Goal: Task Accomplishment & Management: Manage account settings

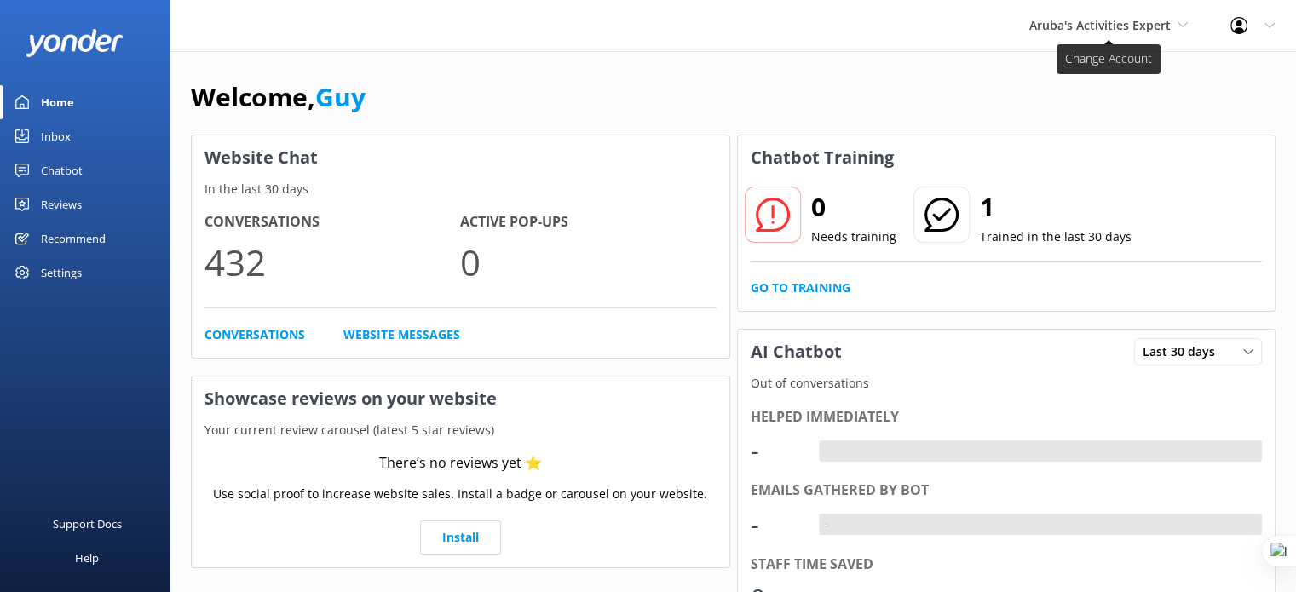
click at [1128, 21] on span "Aruba's Activities Expert" at bounding box center [1099, 25] width 141 height 16
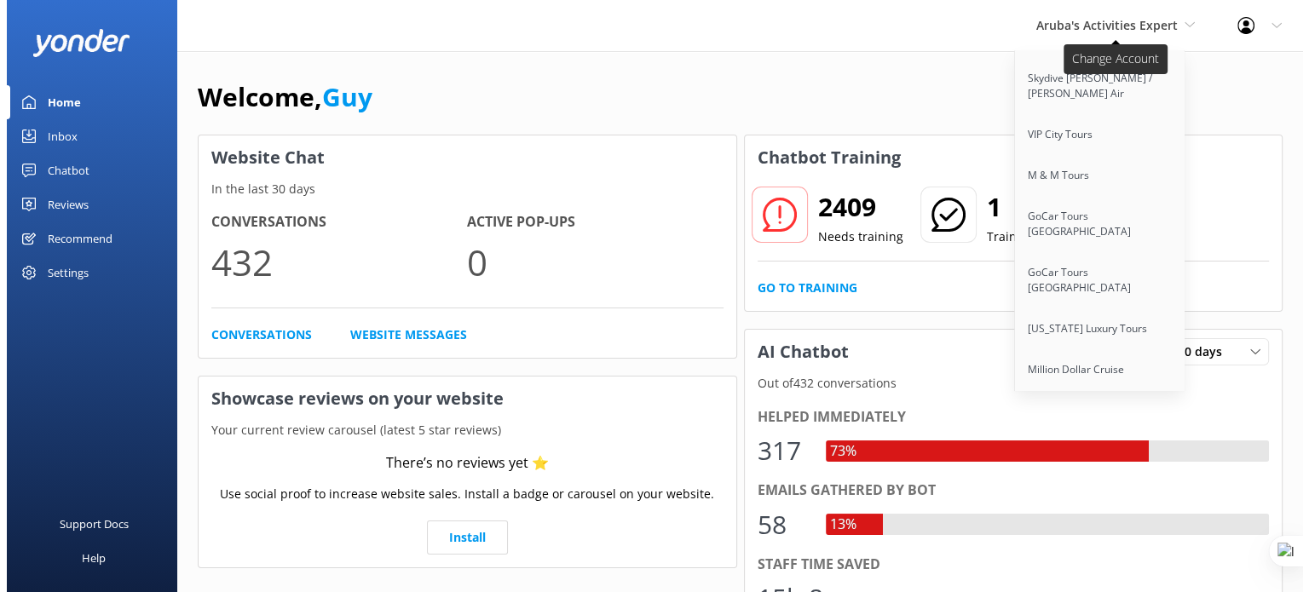
scroll to position [13372, 0]
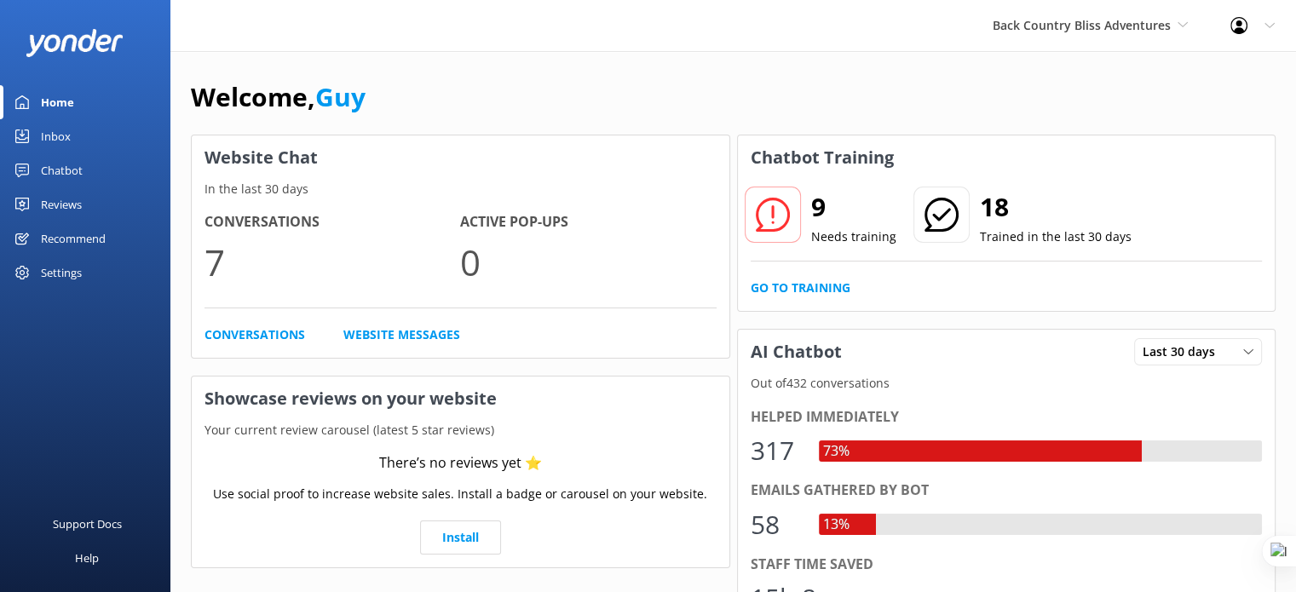
click at [64, 176] on div "Chatbot" at bounding box center [62, 170] width 42 height 34
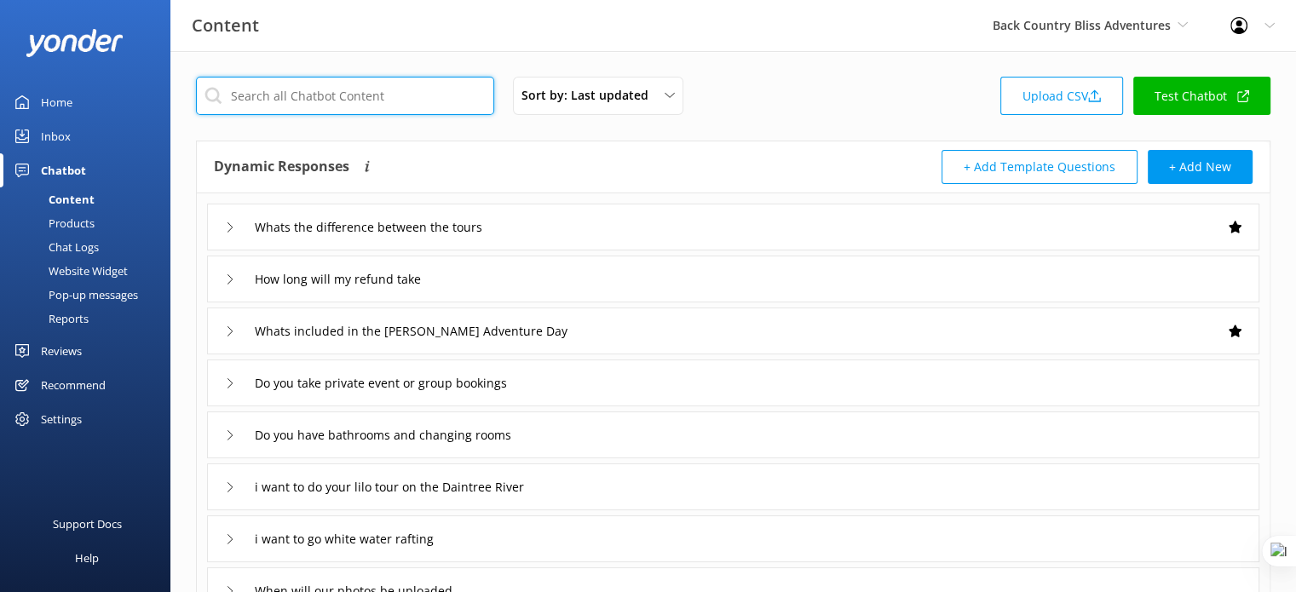
click at [339, 92] on input "text" at bounding box center [345, 96] width 298 height 38
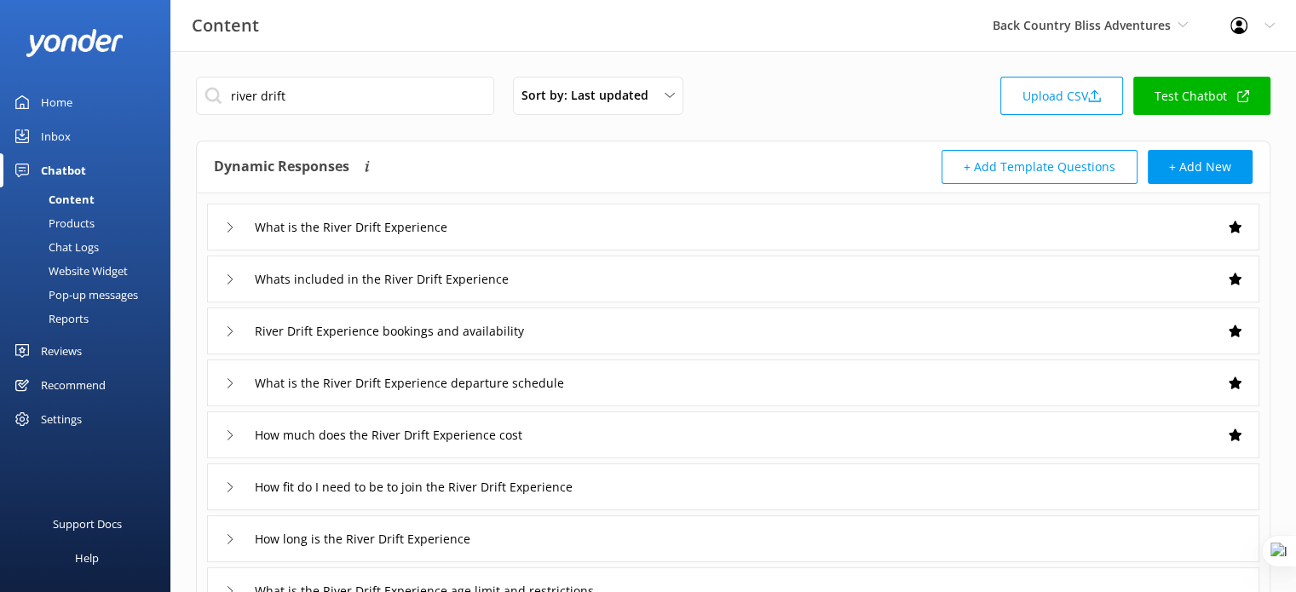
click at [587, 231] on div "What is the River Drift Experience" at bounding box center [733, 227] width 1052 height 47
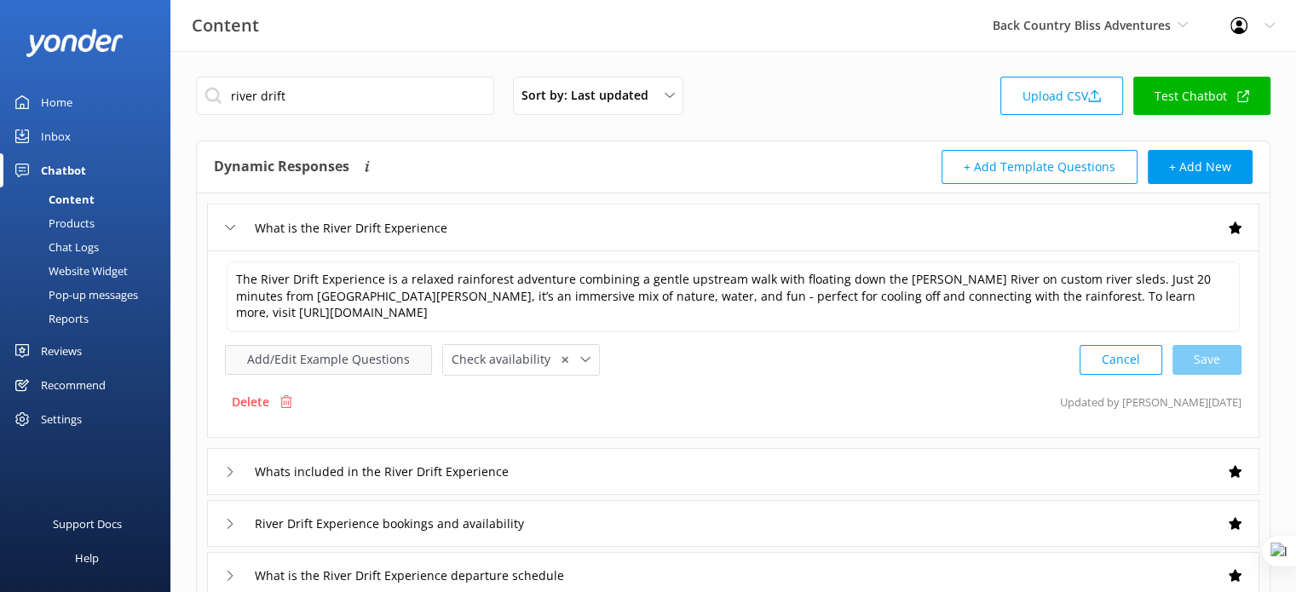
click at [343, 353] on button "Add/Edit Example Questions" at bounding box center [328, 360] width 207 height 30
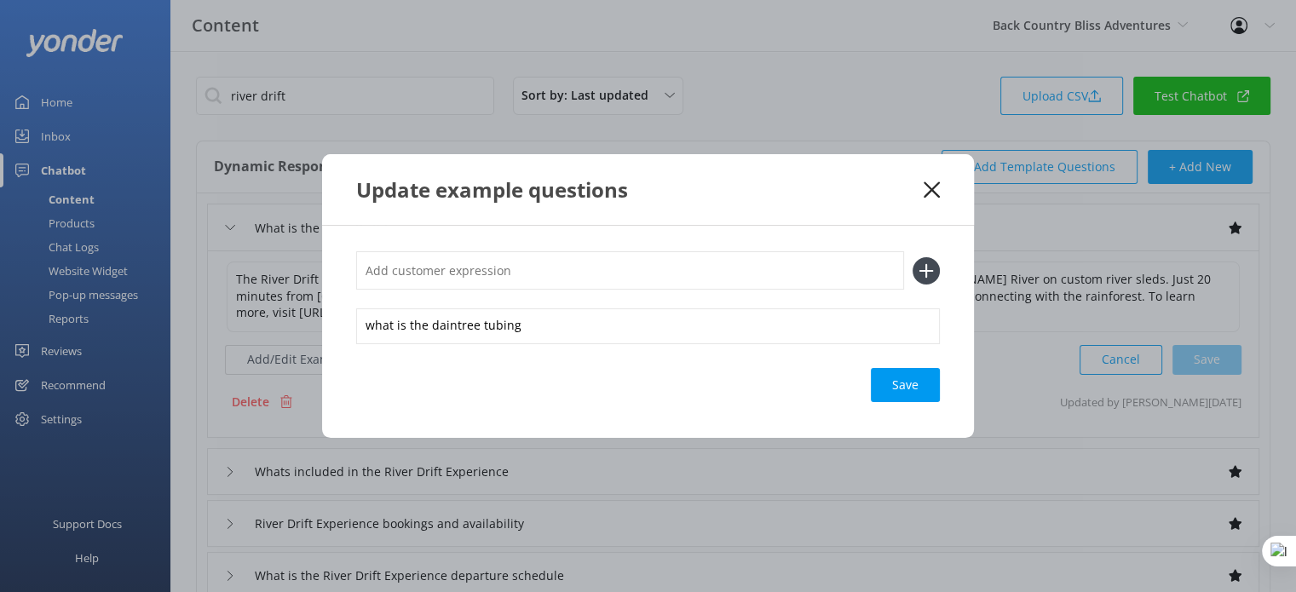
click at [924, 204] on div "Update example questions" at bounding box center [648, 189] width 652 height 71
click at [927, 201] on div "Update example questions" at bounding box center [648, 189] width 652 height 71
click at [928, 190] on icon at bounding box center [932, 189] width 16 height 17
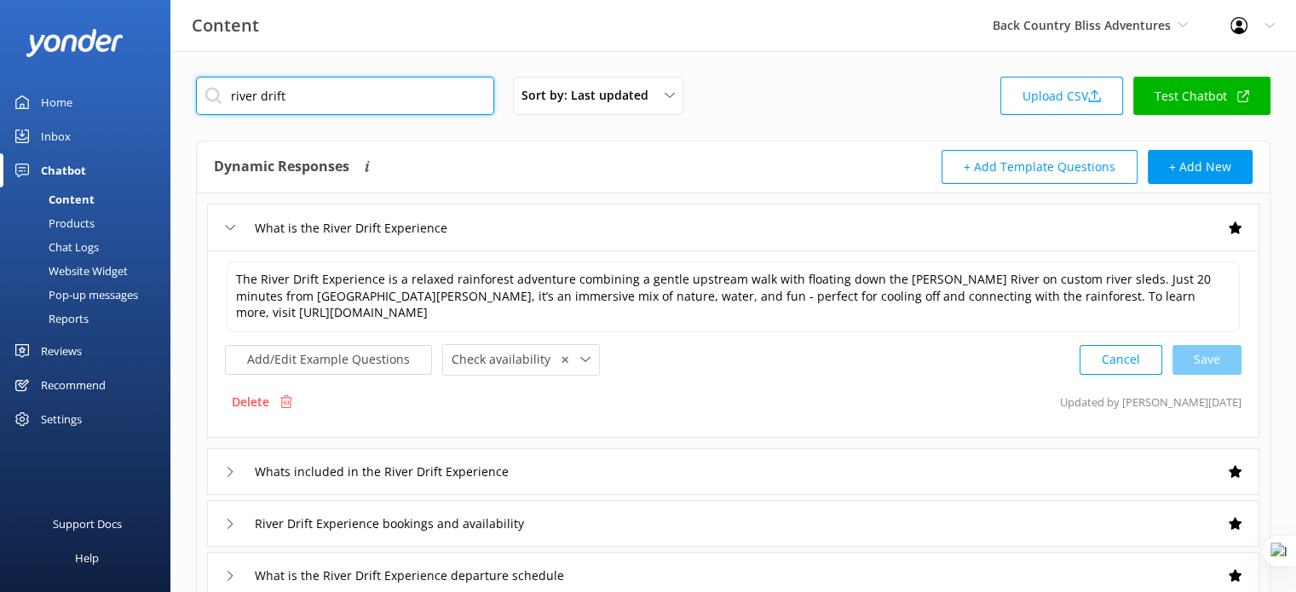
drag, startPoint x: 255, startPoint y: 105, endPoint x: 208, endPoint y: 102, distance: 46.9
click at [208, 102] on input "river drift" at bounding box center [345, 96] width 298 height 38
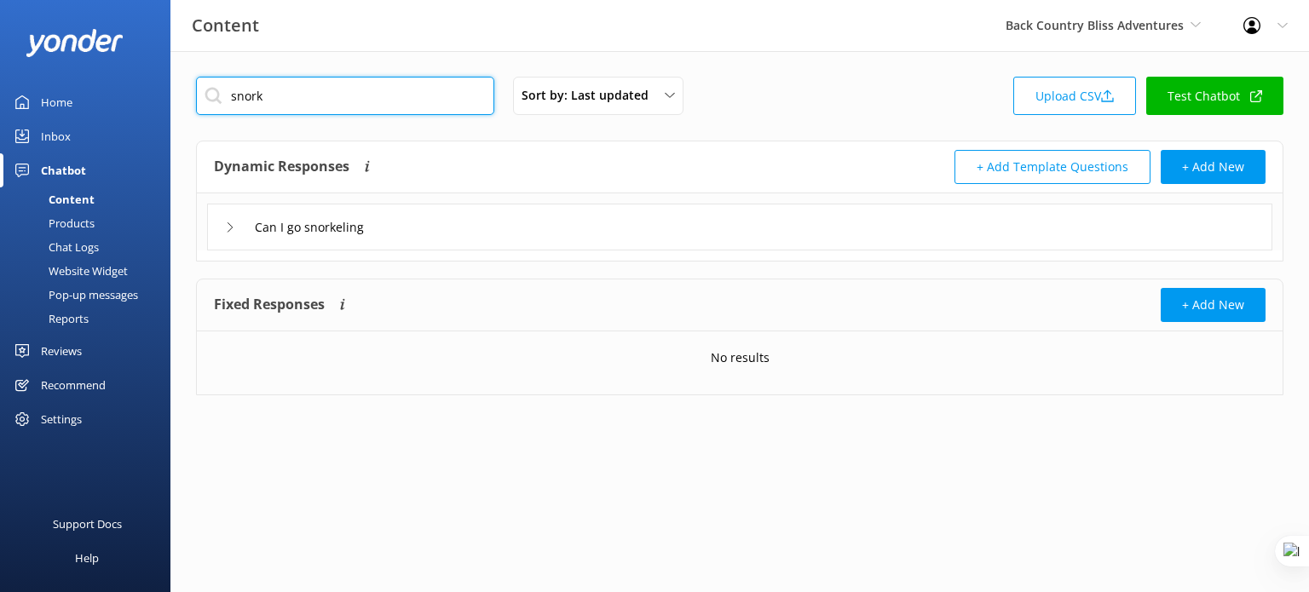
type input "snork"
click at [412, 235] on div "Can I go snorkeling" at bounding box center [739, 227] width 1065 height 47
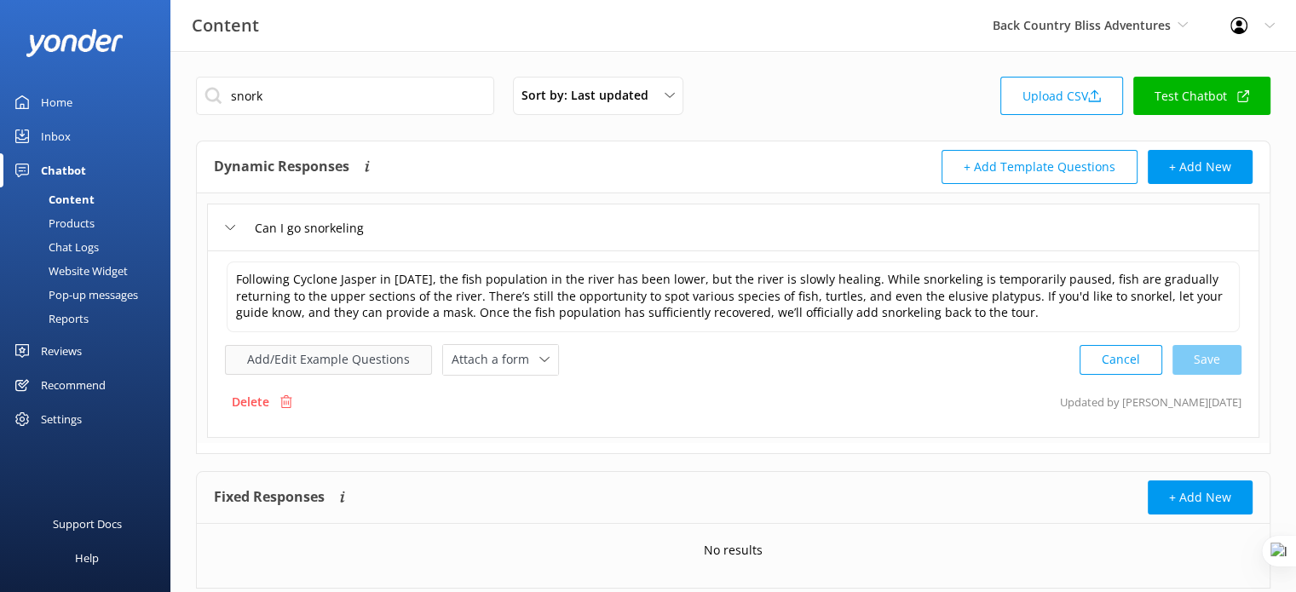
click at [331, 357] on button "Add/Edit Example Questions" at bounding box center [328, 360] width 207 height 30
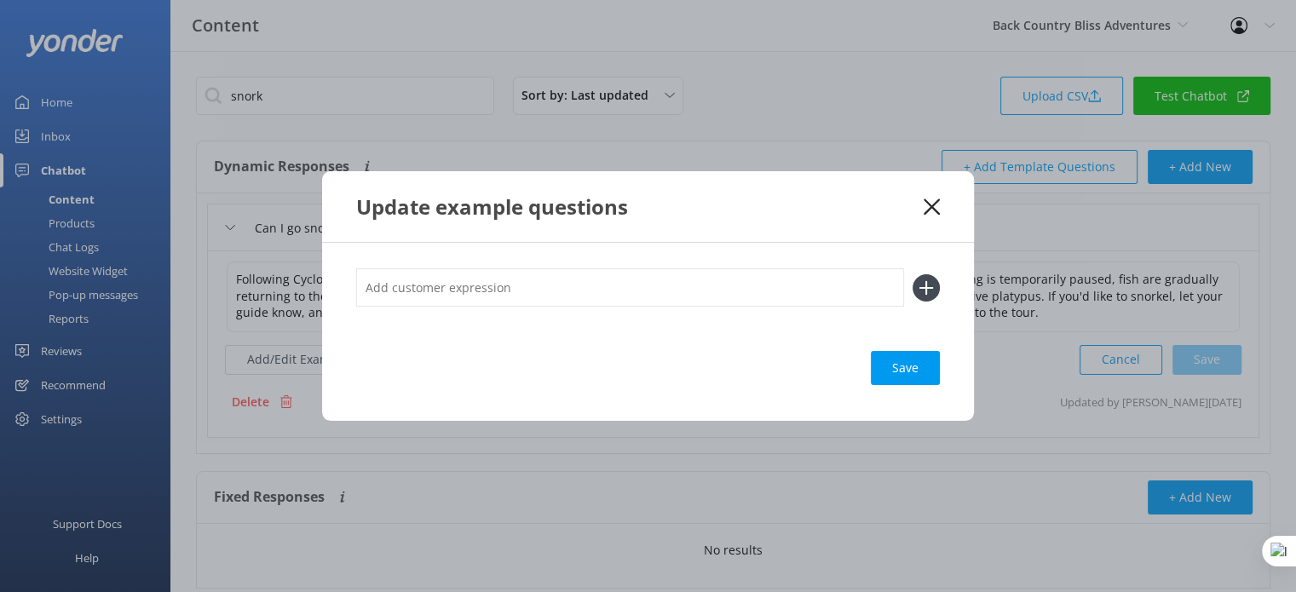
click at [928, 210] on use at bounding box center [932, 207] width 16 height 16
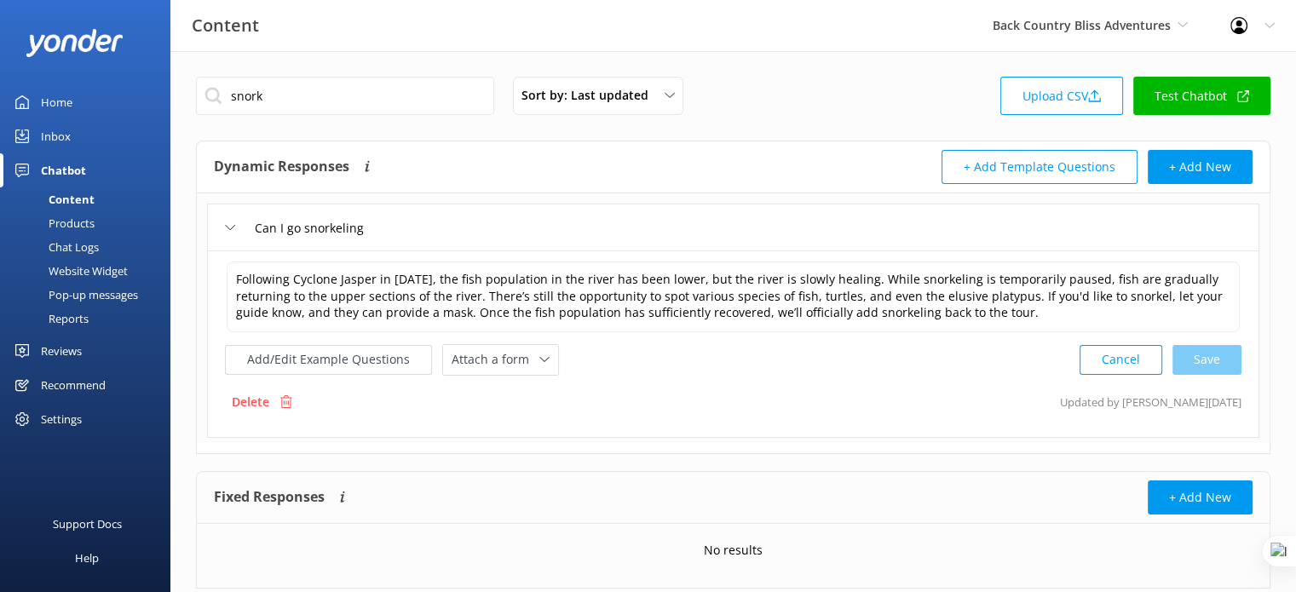
click at [82, 248] on div "Chat Logs" at bounding box center [54, 247] width 89 height 24
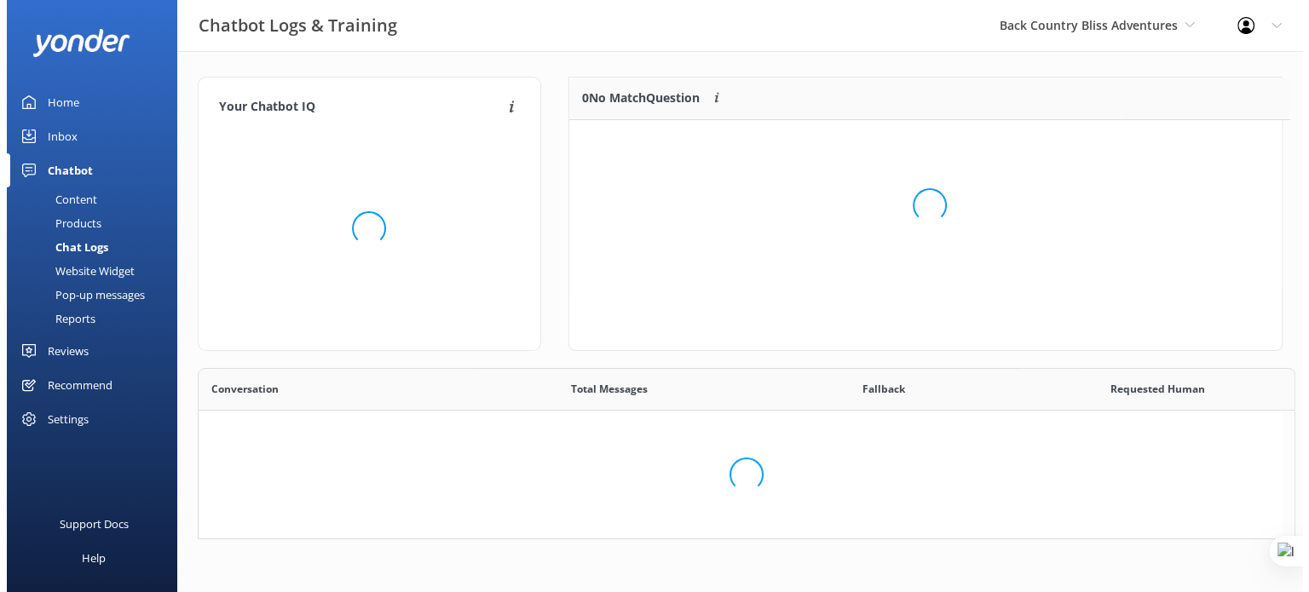
scroll to position [14, 14]
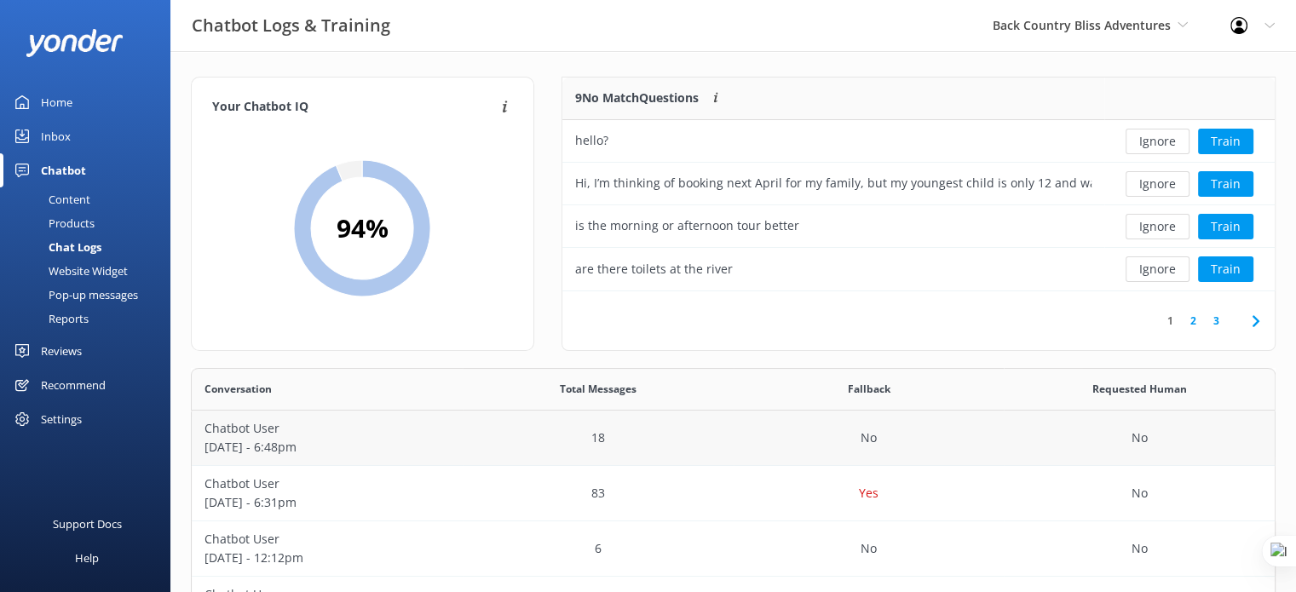
click at [463, 427] on div "18" at bounding box center [598, 438] width 271 height 55
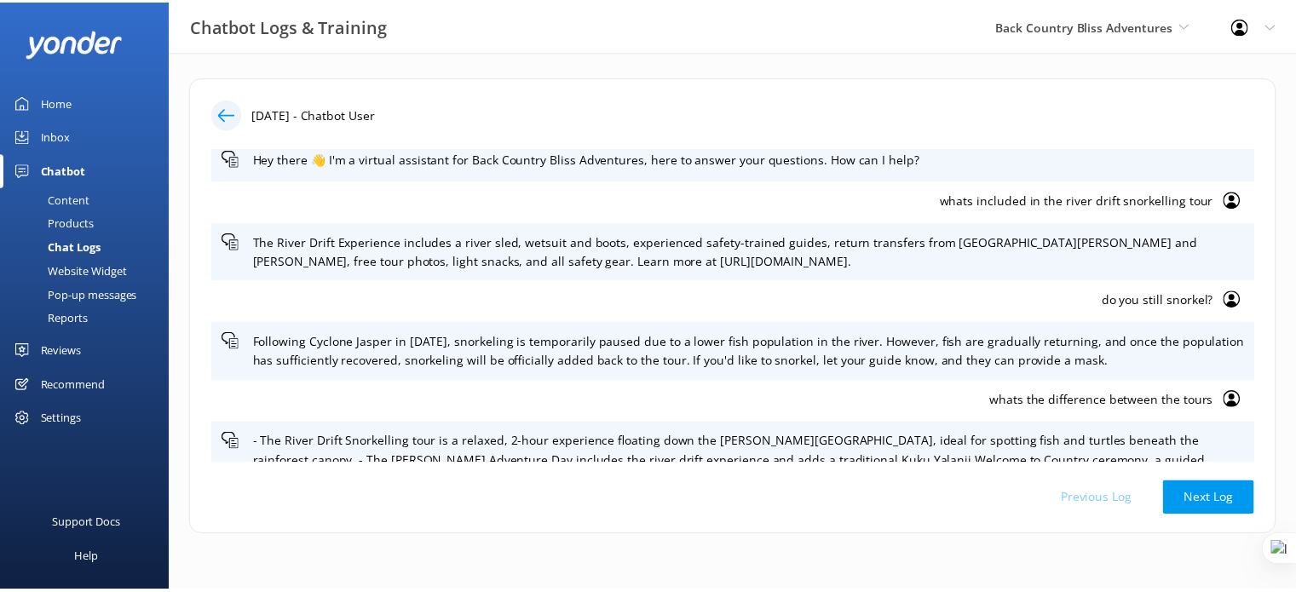
scroll to position [748, 0]
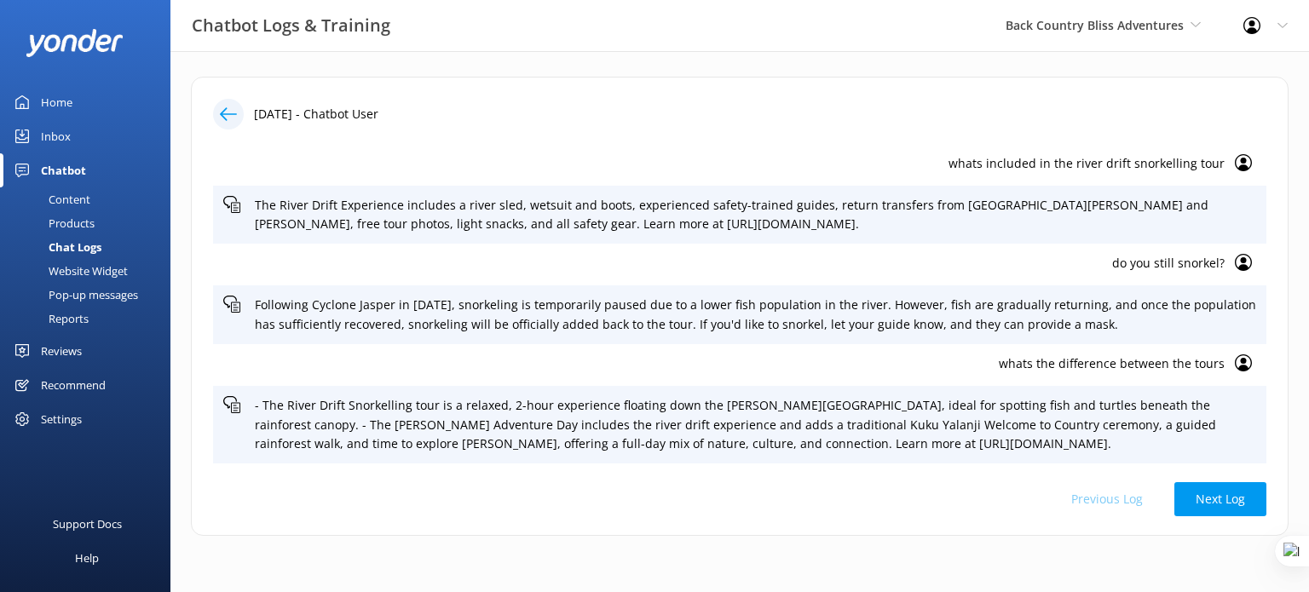
click at [72, 195] on div "Content" at bounding box center [50, 199] width 80 height 24
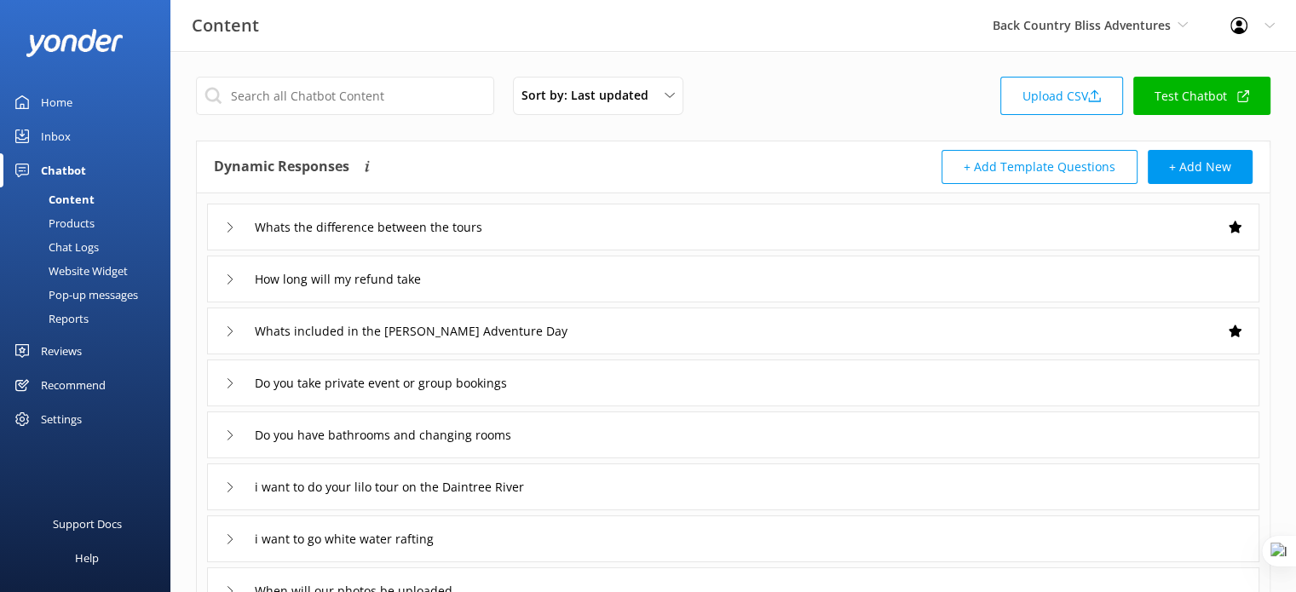
click at [613, 228] on div "Whats the difference between the tours" at bounding box center [733, 227] width 1052 height 47
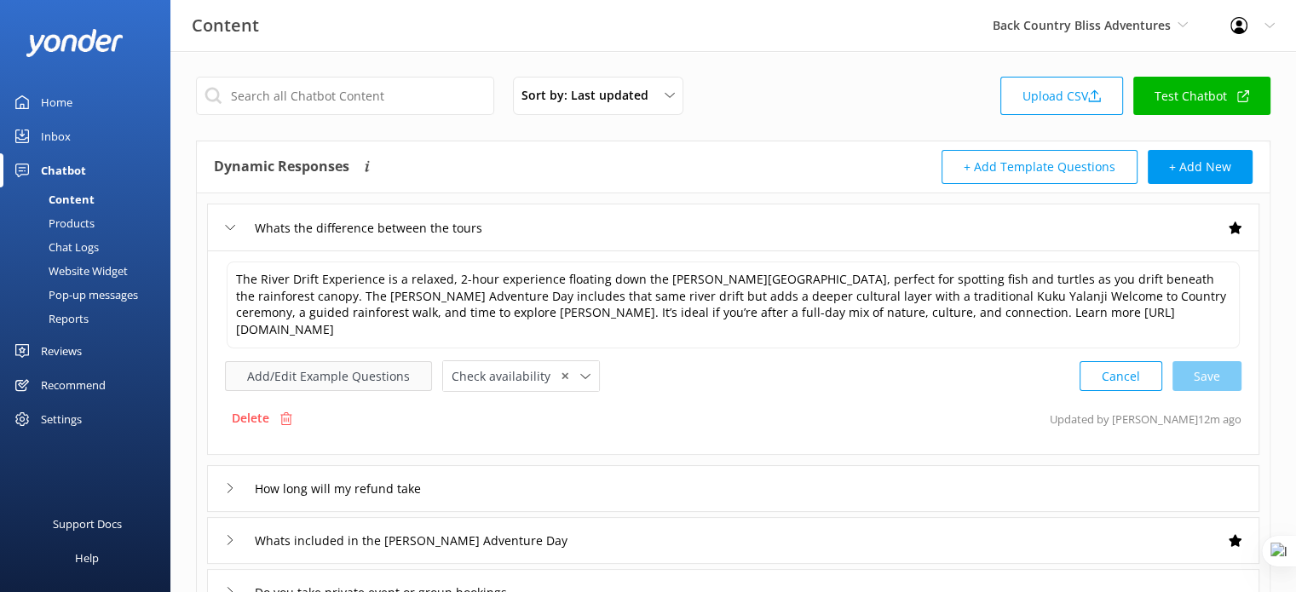
click at [333, 361] on button "Add/Edit Example Questions" at bounding box center [328, 376] width 207 height 30
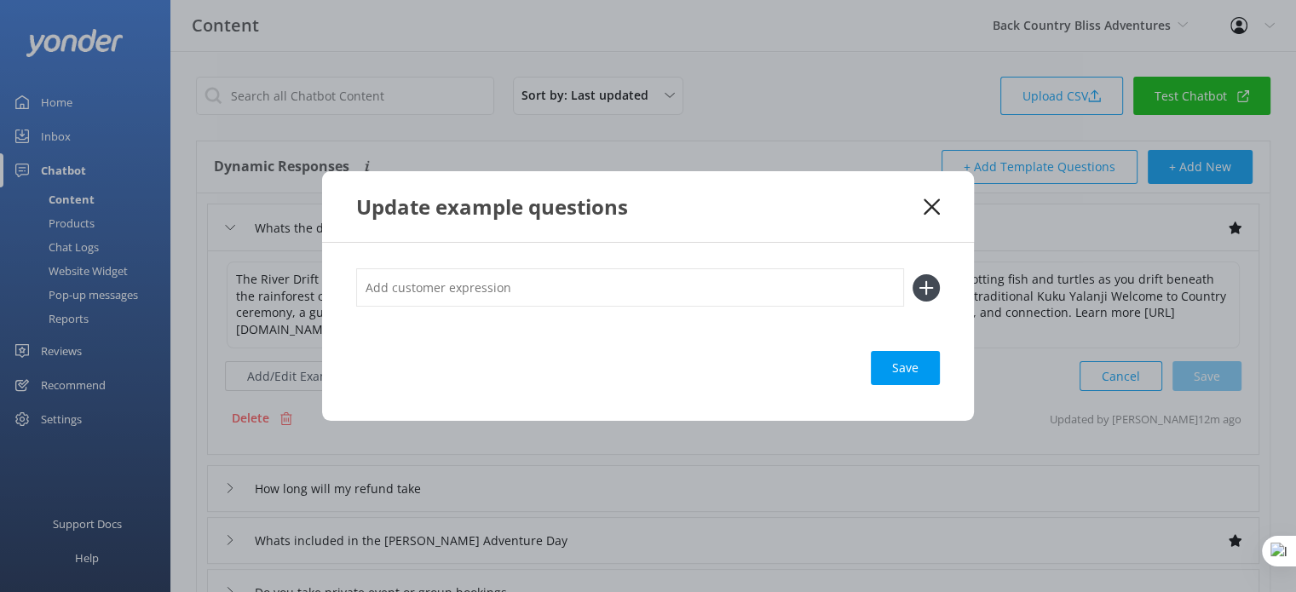
click at [929, 204] on use at bounding box center [932, 207] width 16 height 16
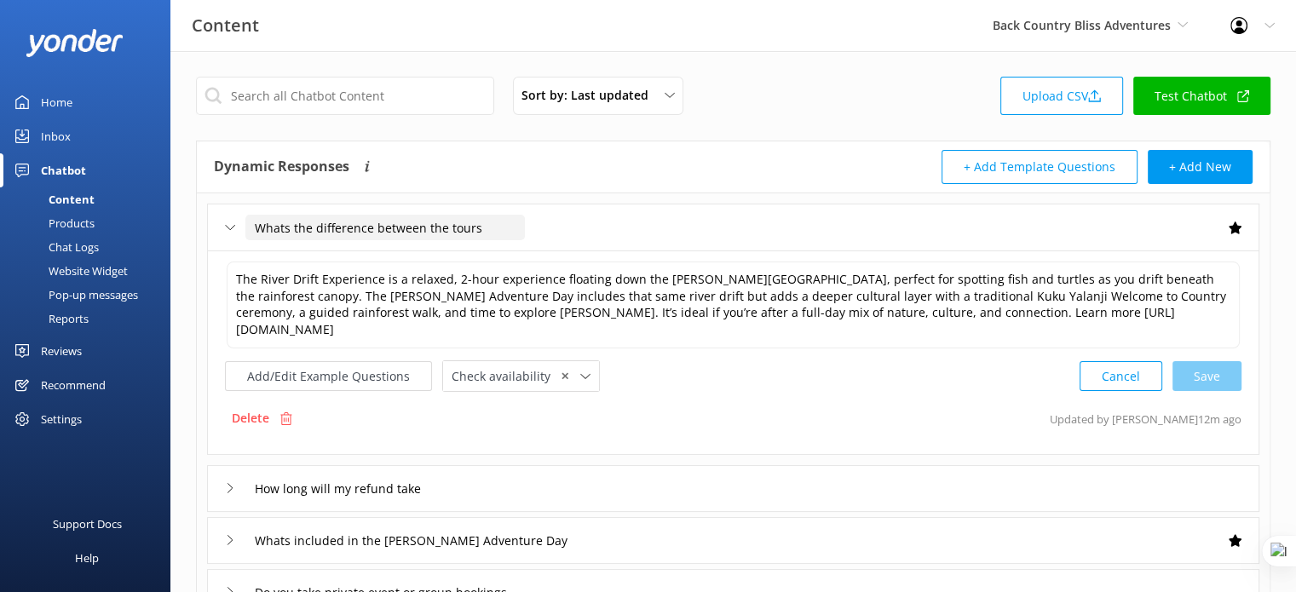
click at [496, 226] on input "Whats the difference between the tours" at bounding box center [384, 228] width 279 height 26
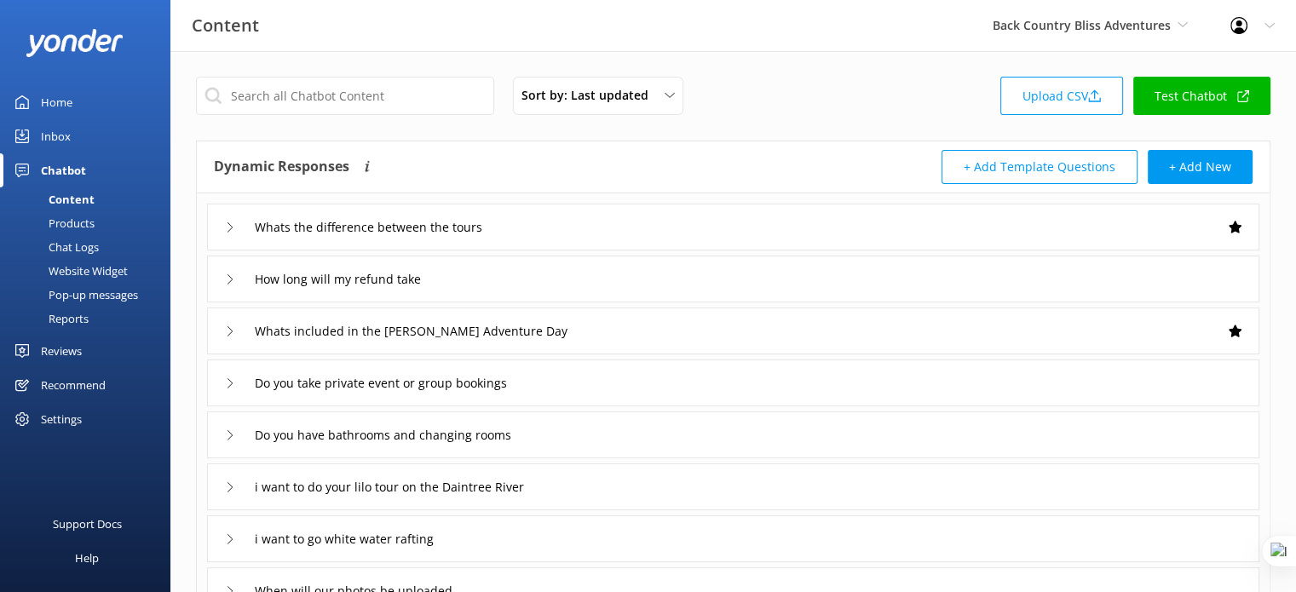
click at [637, 283] on div "How long will my refund take" at bounding box center [733, 279] width 1052 height 47
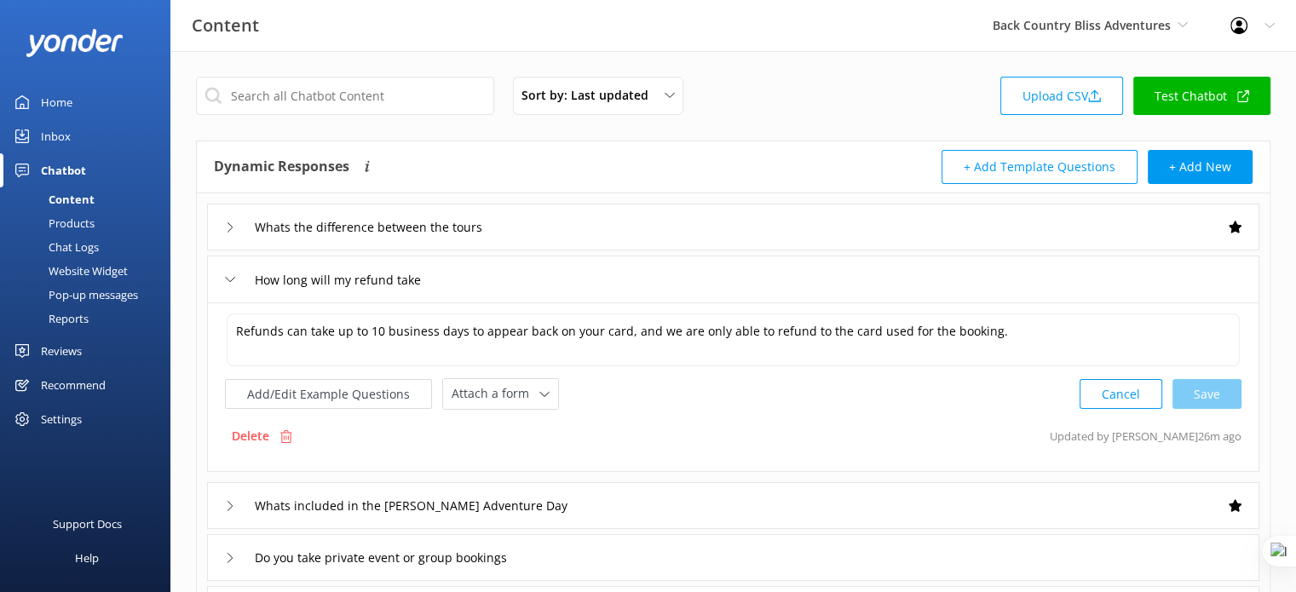
click at [637, 283] on div "How long will my refund take" at bounding box center [733, 279] width 1052 height 47
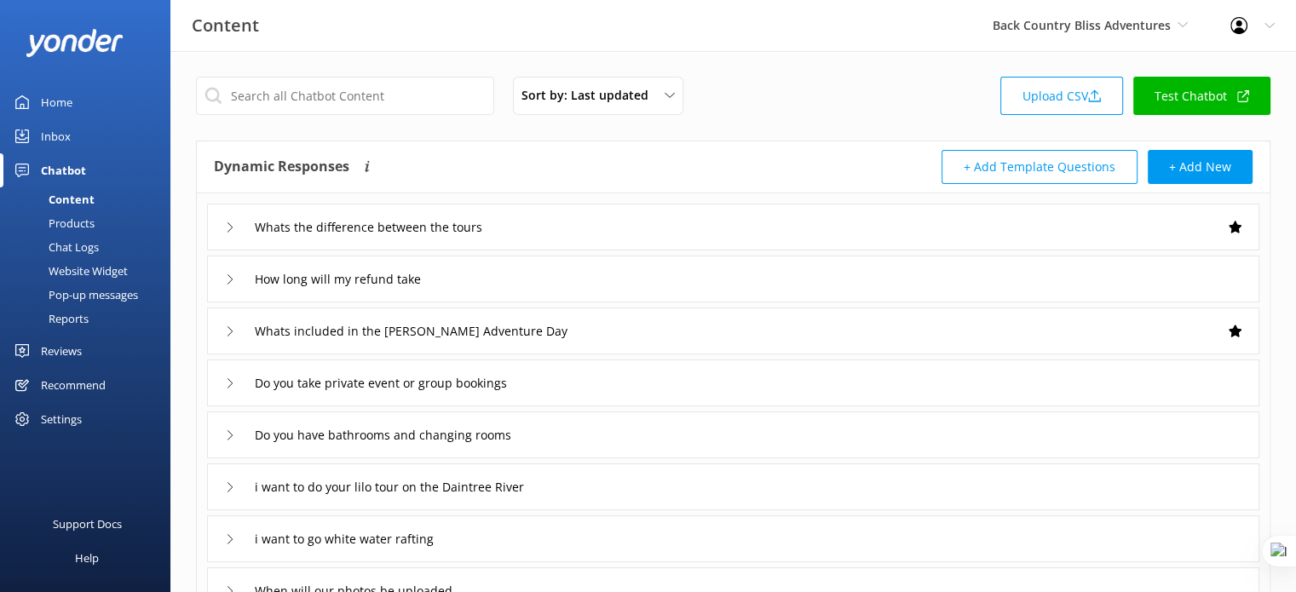
click at [631, 343] on div "Whats included in the [PERSON_NAME] Adventure Day" at bounding box center [733, 331] width 1052 height 47
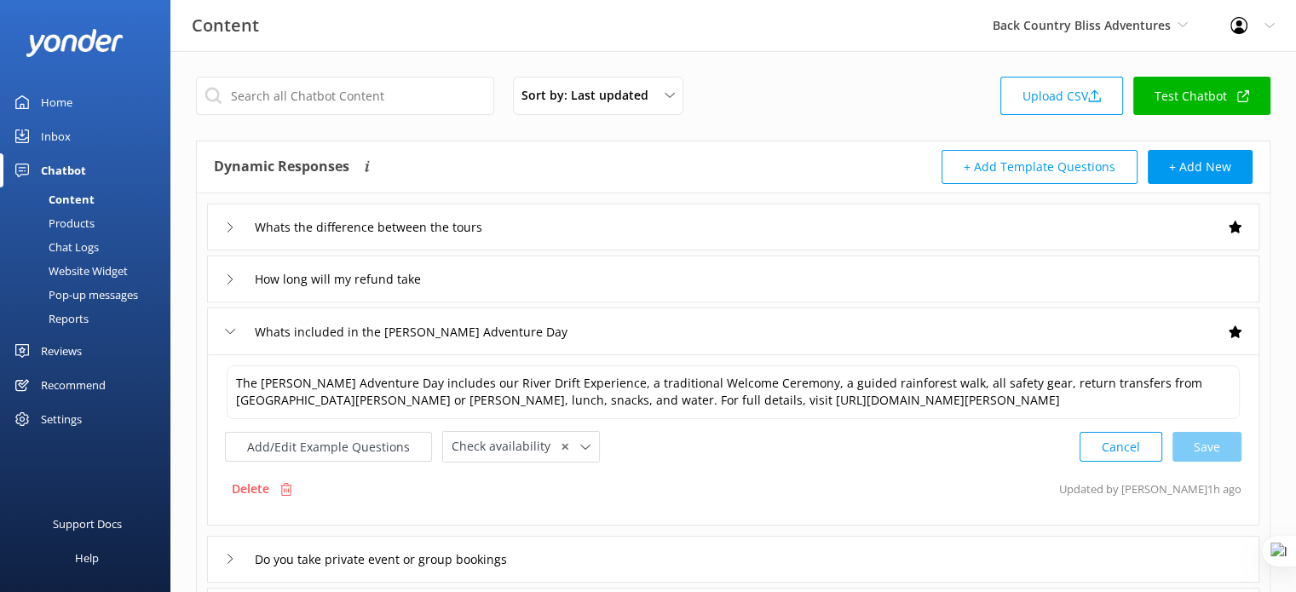
click at [669, 333] on div "Whats included in the [PERSON_NAME] Adventure Day" at bounding box center [733, 331] width 1052 height 47
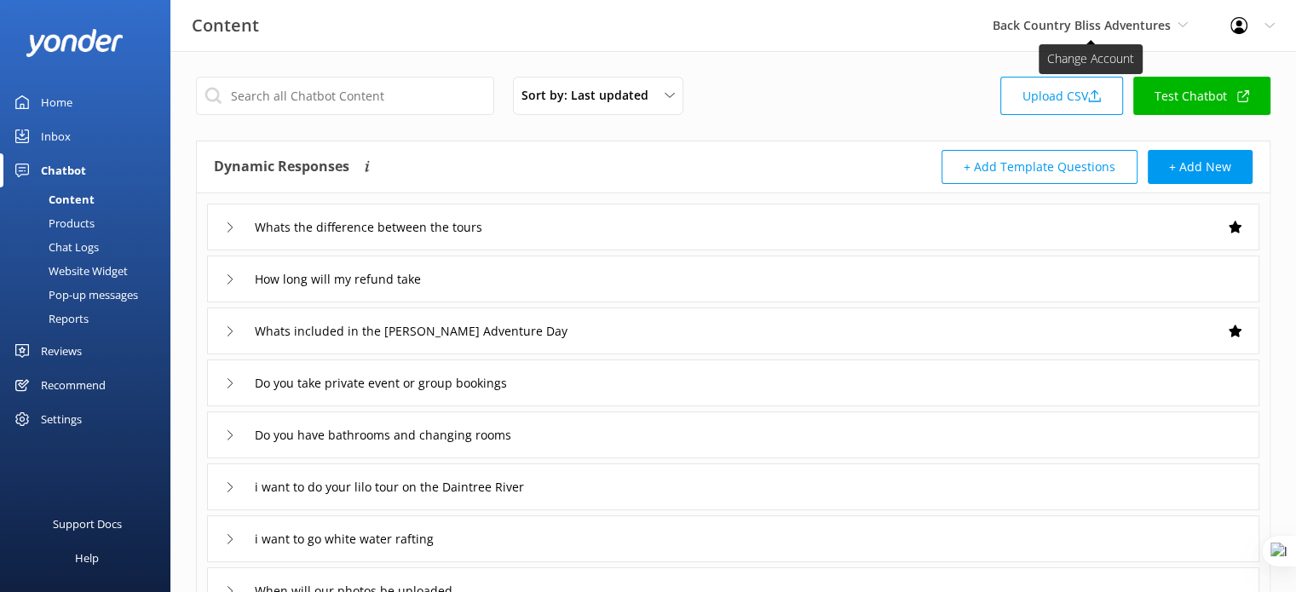
click at [1081, 30] on span "Back Country Bliss Adventures" at bounding box center [1082, 25] width 178 height 16
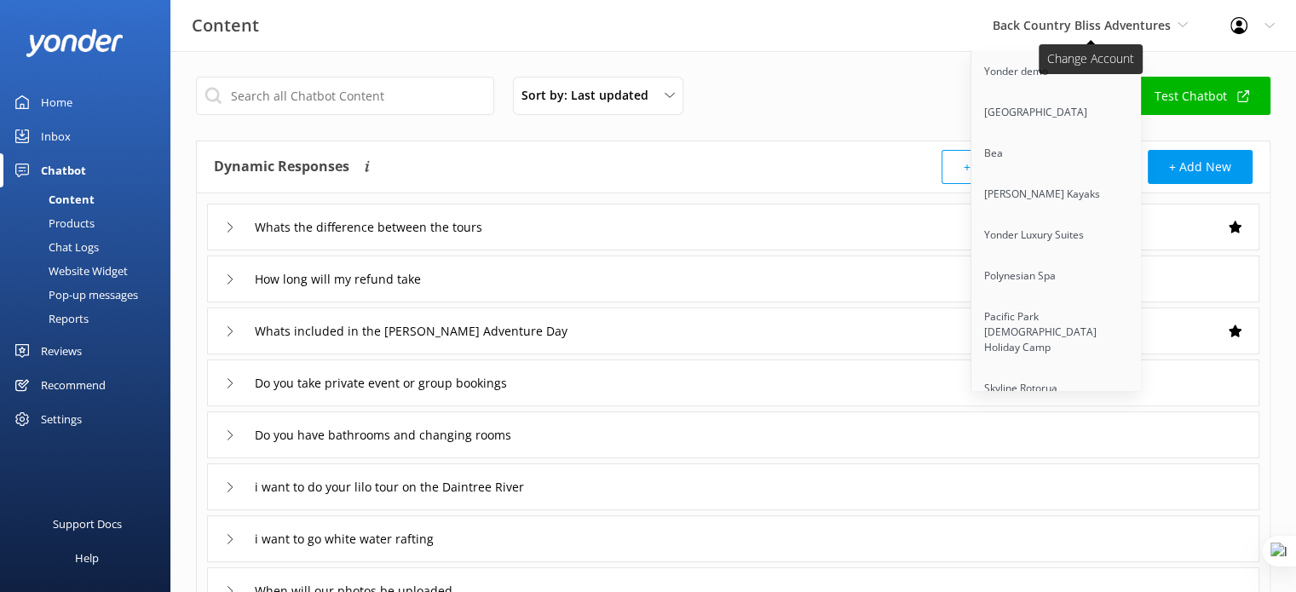
scroll to position [9881, 0]
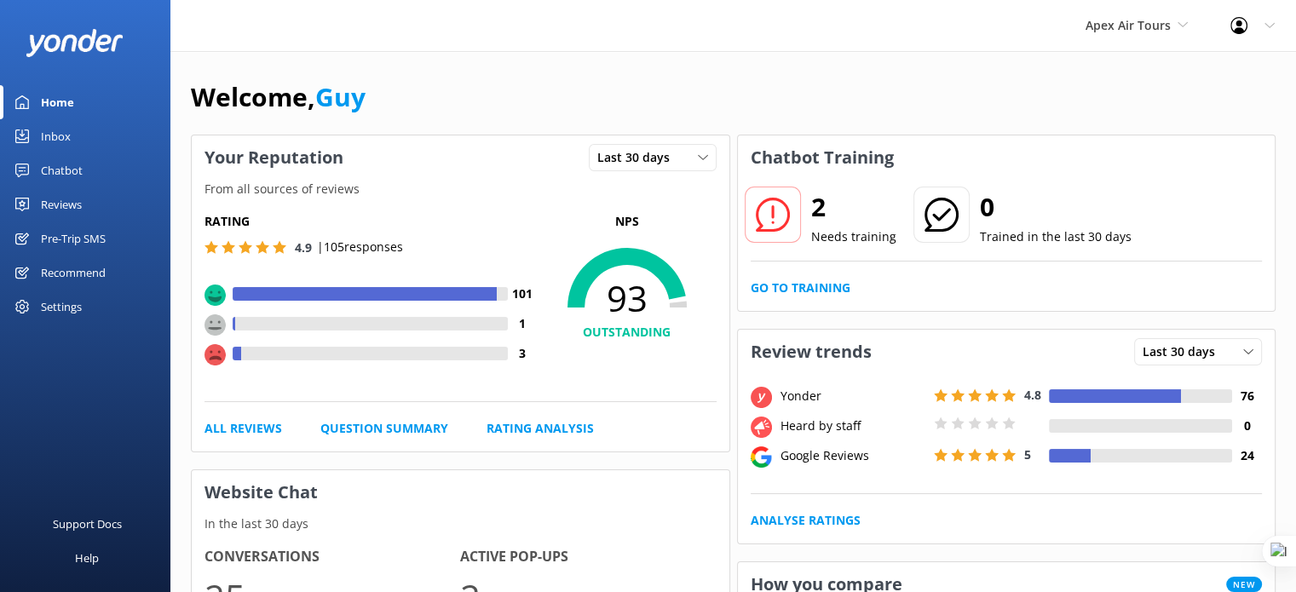
click at [67, 211] on div "Reviews" at bounding box center [61, 204] width 41 height 34
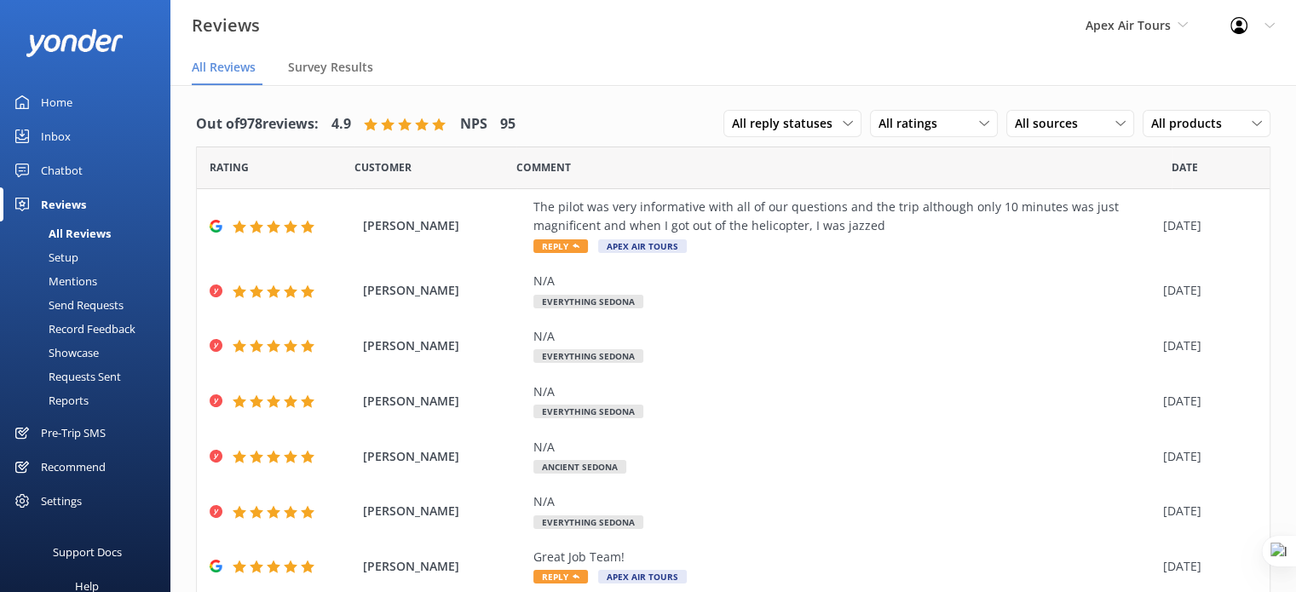
click at [80, 401] on div "Reports" at bounding box center [49, 401] width 78 height 24
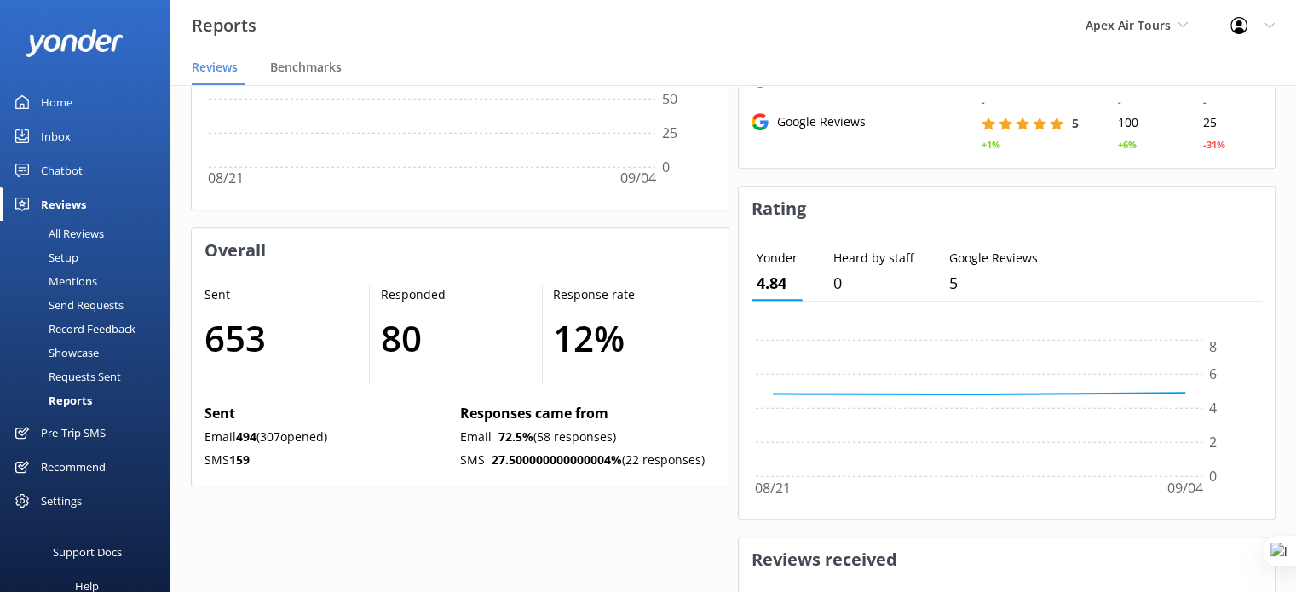
scroll to position [704, 0]
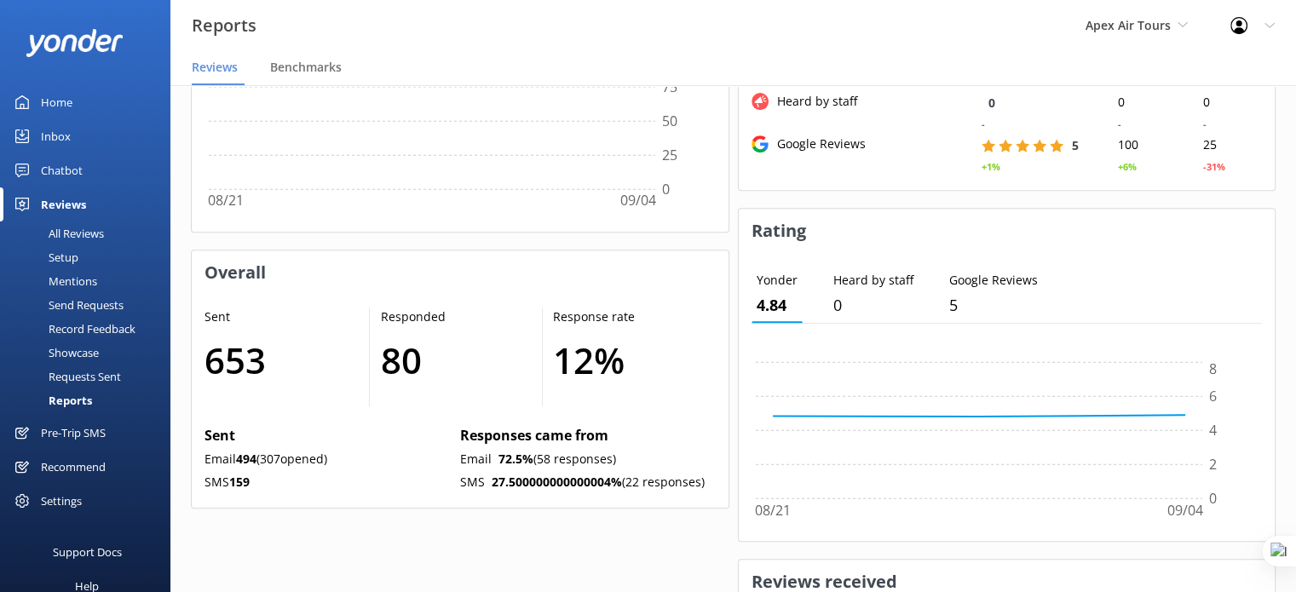
click at [78, 230] on div "All Reviews" at bounding box center [57, 234] width 94 height 24
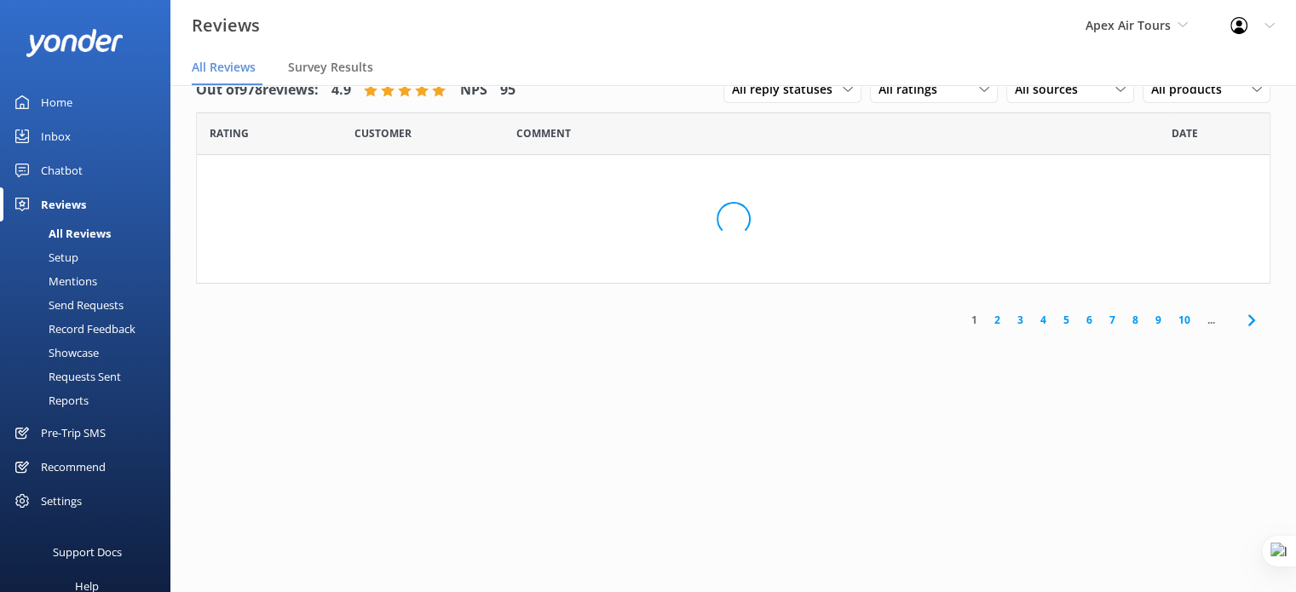
scroll to position [34, 0]
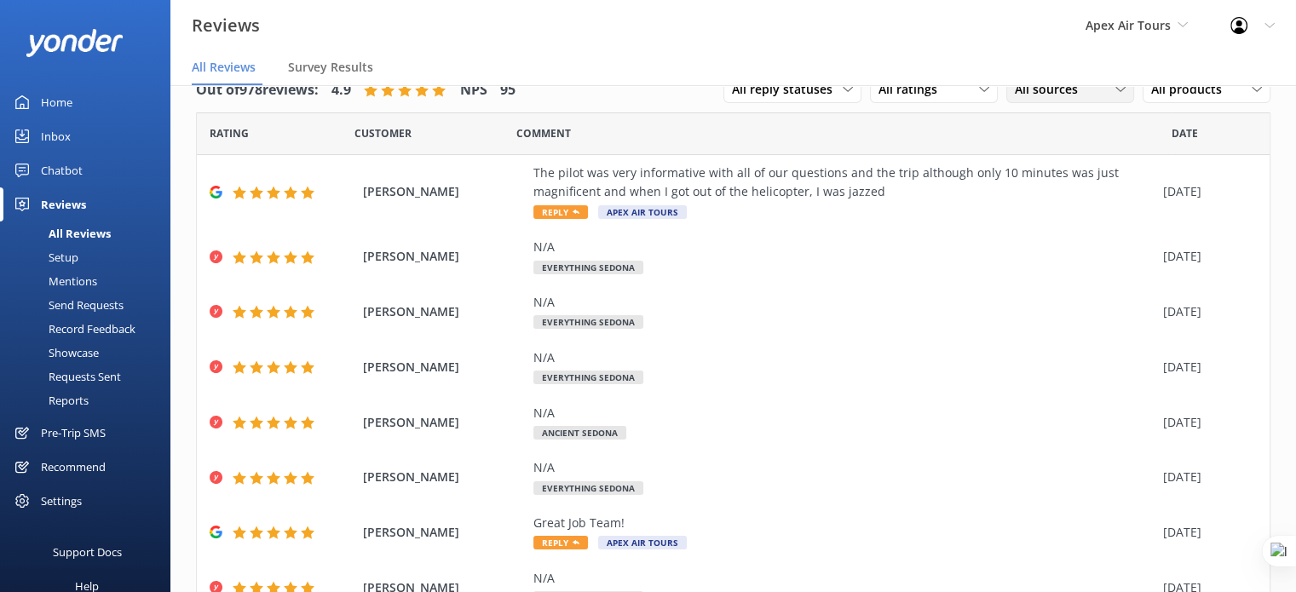
click at [1033, 95] on span "All sources" at bounding box center [1051, 89] width 73 height 19
click at [1041, 227] on div "Google reviews" at bounding box center [1081, 228] width 100 height 17
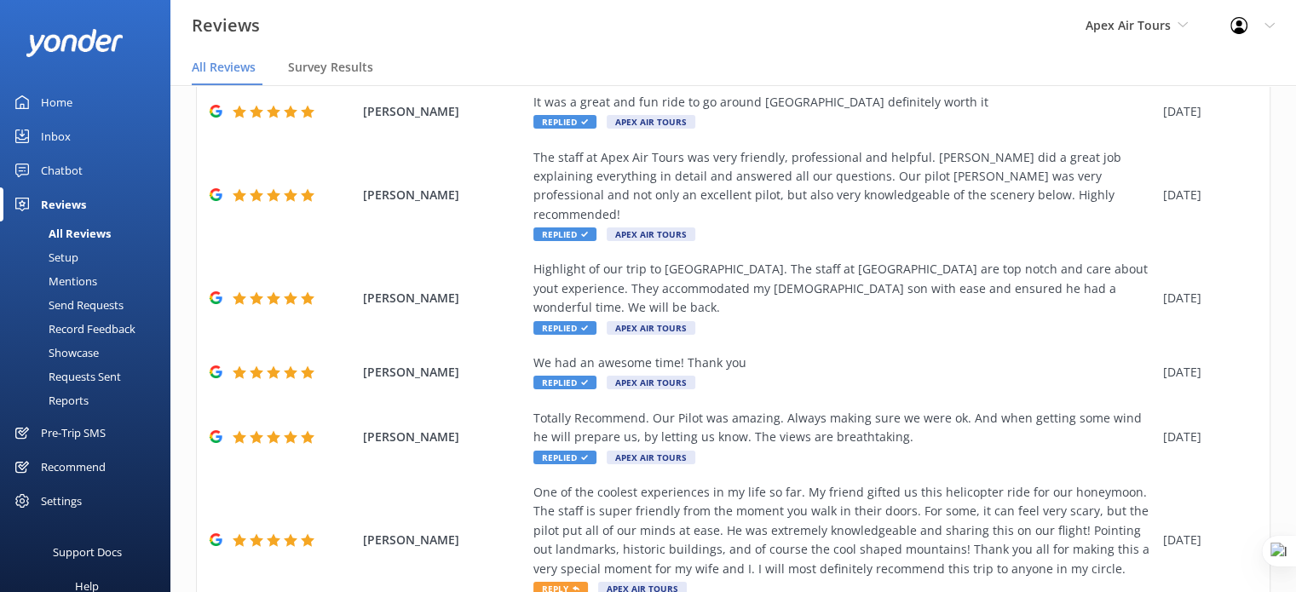
scroll to position [377, 0]
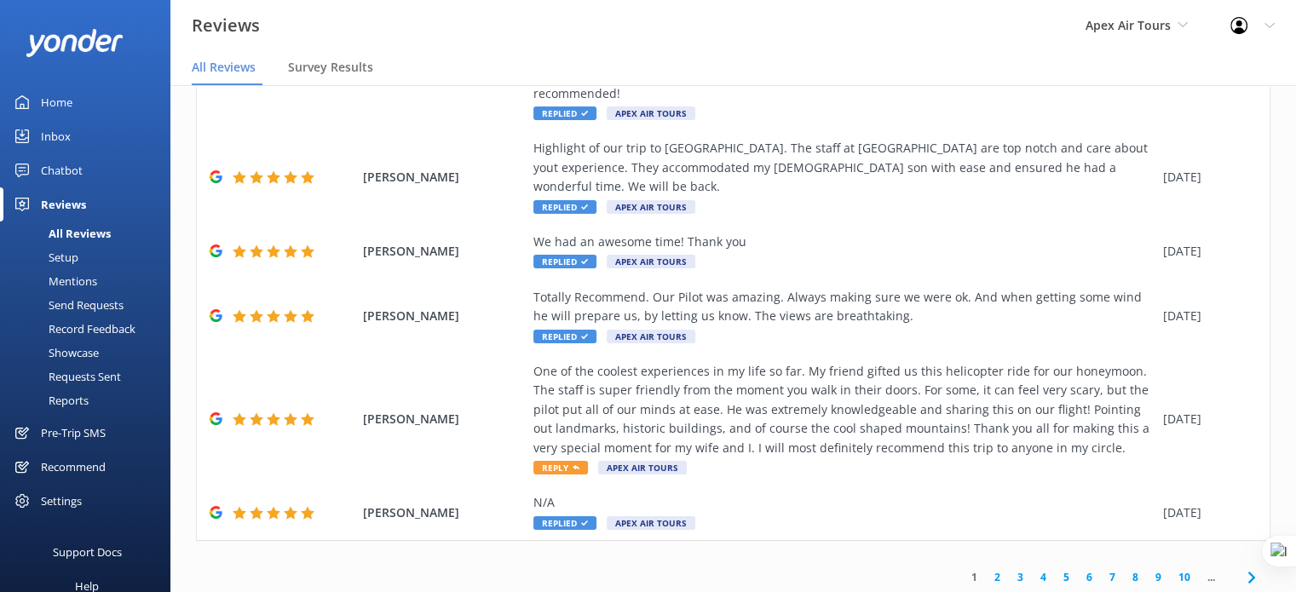
click at [1041, 233] on div "We had an awesome time! Thank you Replied Apex Air Tours" at bounding box center [843, 252] width 621 height 38
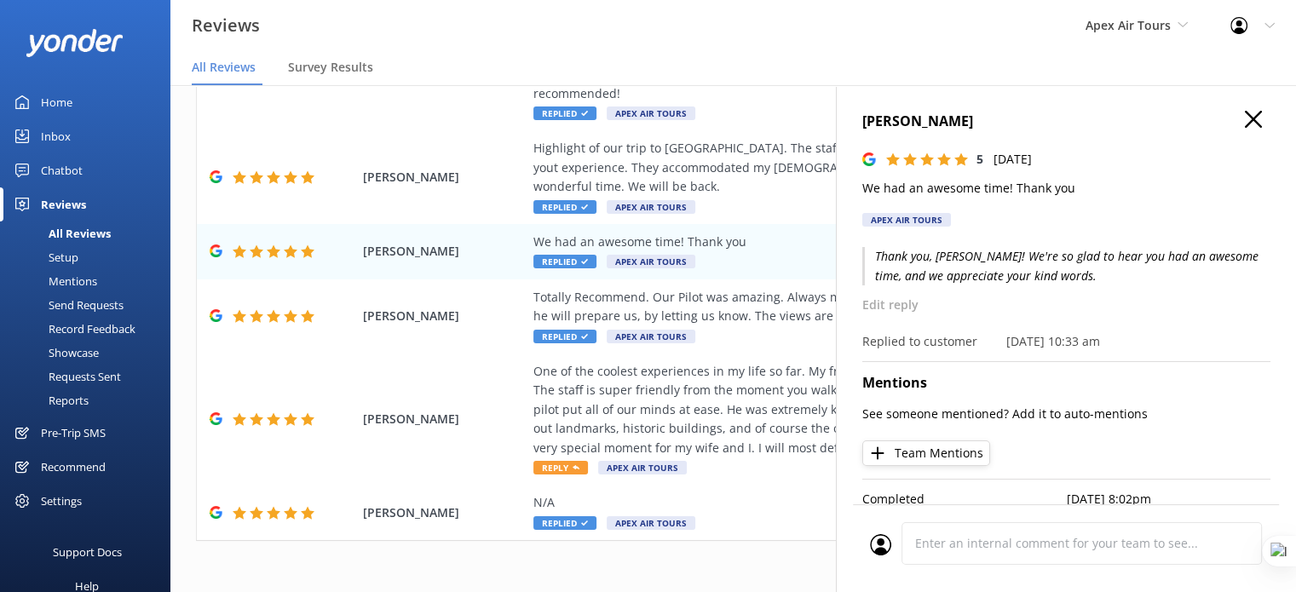
click at [1245, 113] on icon "button" at bounding box center [1253, 119] width 17 height 17
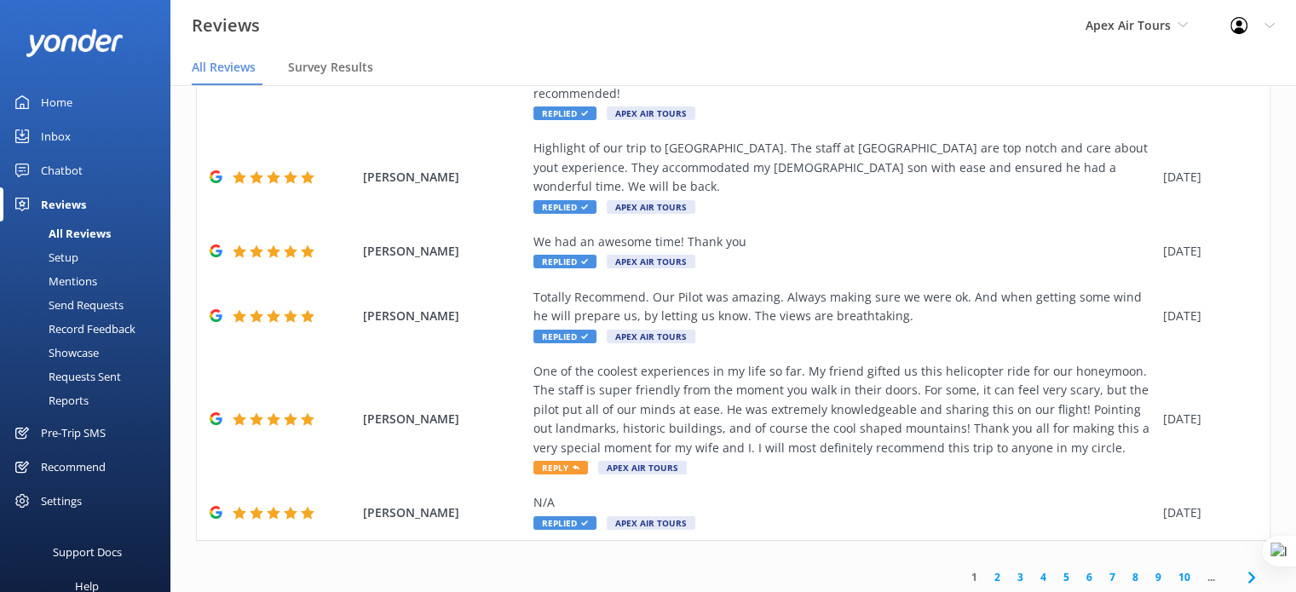
click at [986, 569] on link "2" at bounding box center [997, 577] width 23 height 16
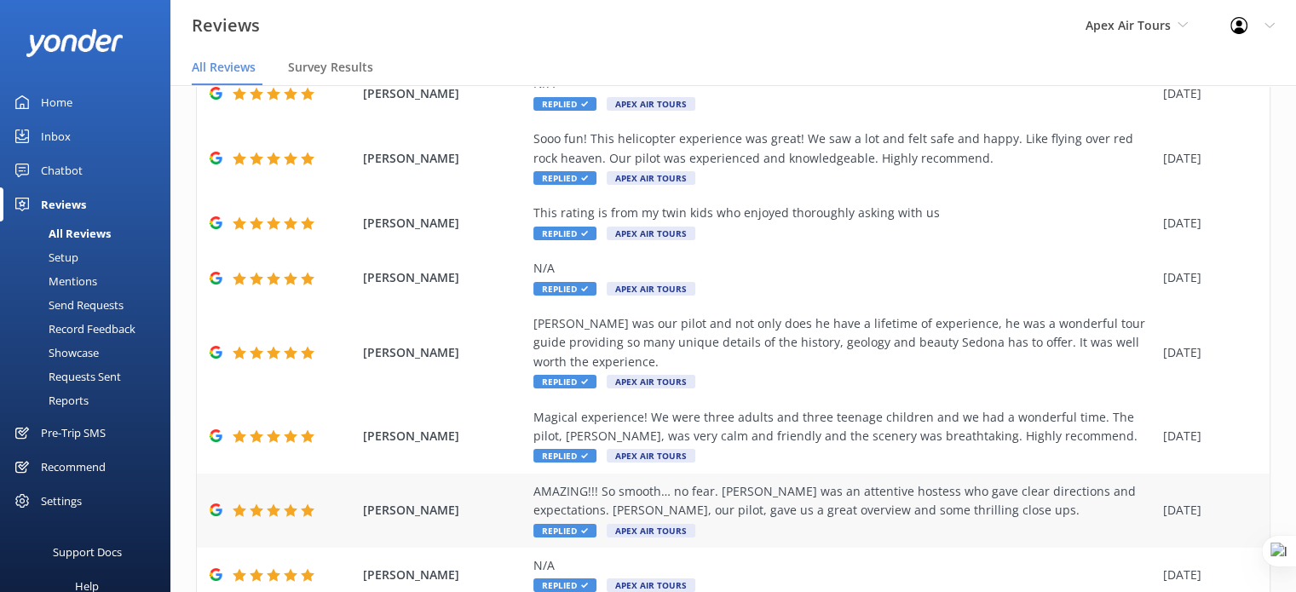
scroll to position [491, 0]
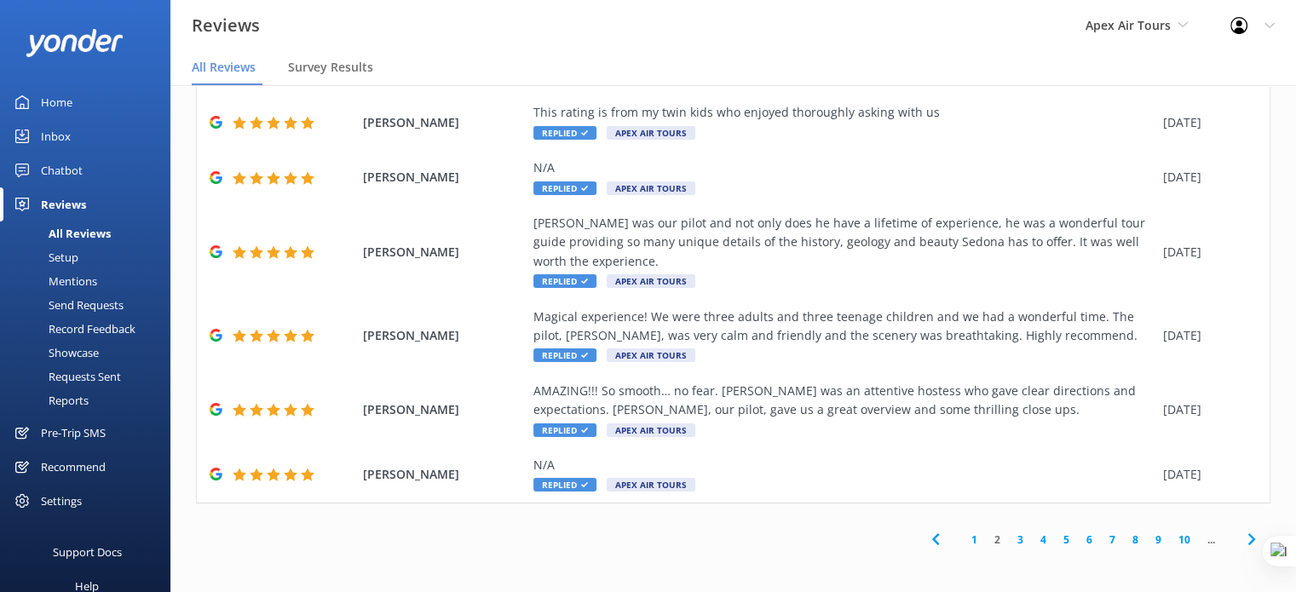
click at [1012, 541] on link "3" at bounding box center [1020, 540] width 23 height 16
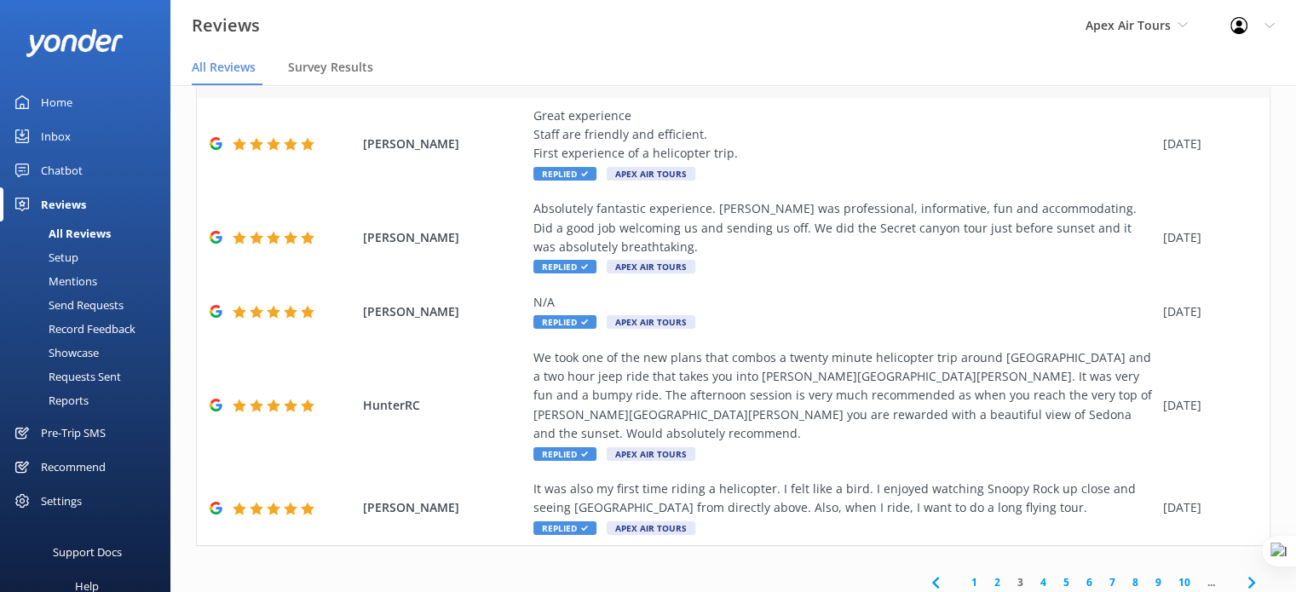
scroll to position [395, 0]
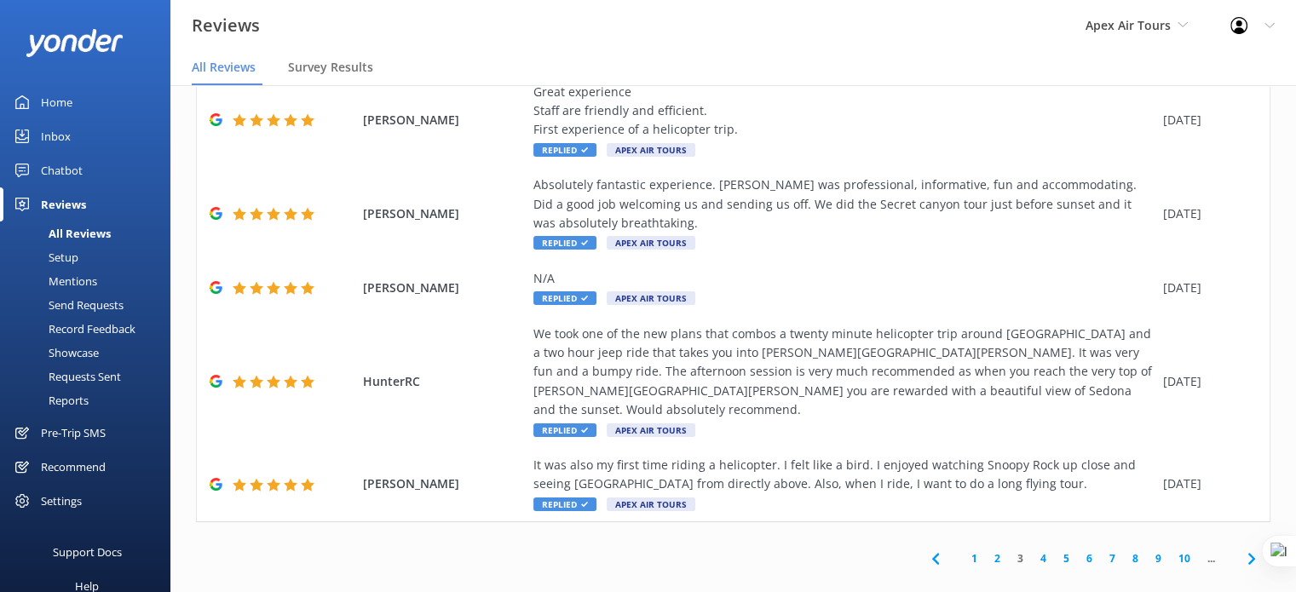
click at [1032, 550] on link "4" at bounding box center [1043, 558] width 23 height 16
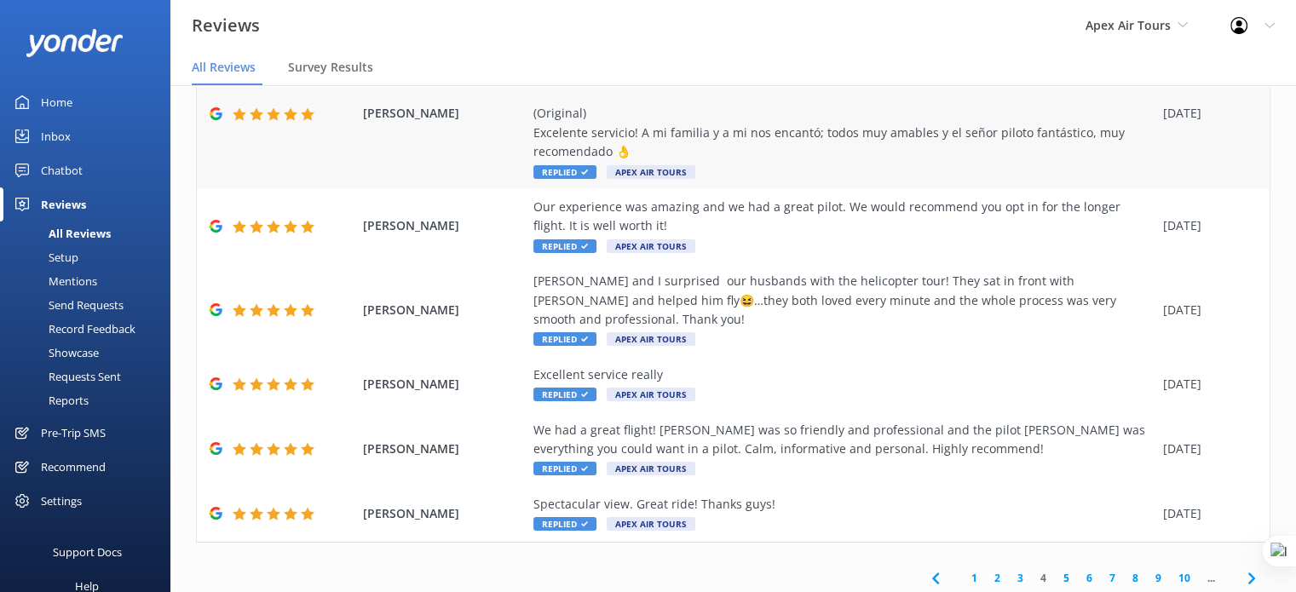
scroll to position [395, 0]
click at [963, 569] on link "1" at bounding box center [974, 577] width 23 height 16
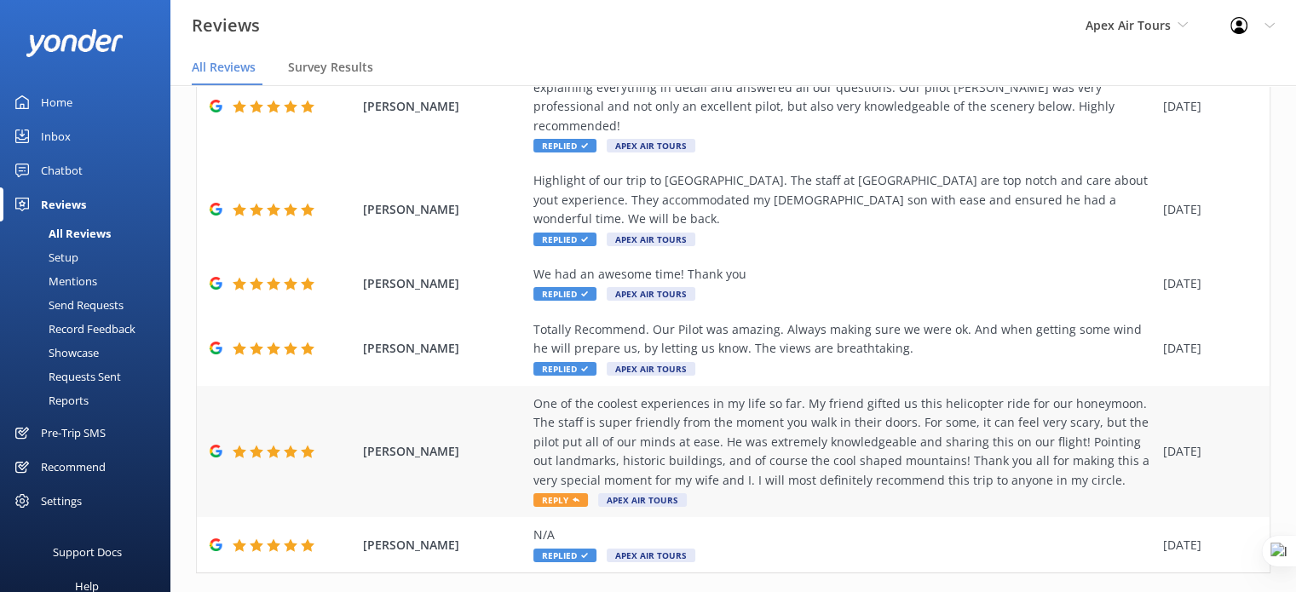
scroll to position [377, 0]
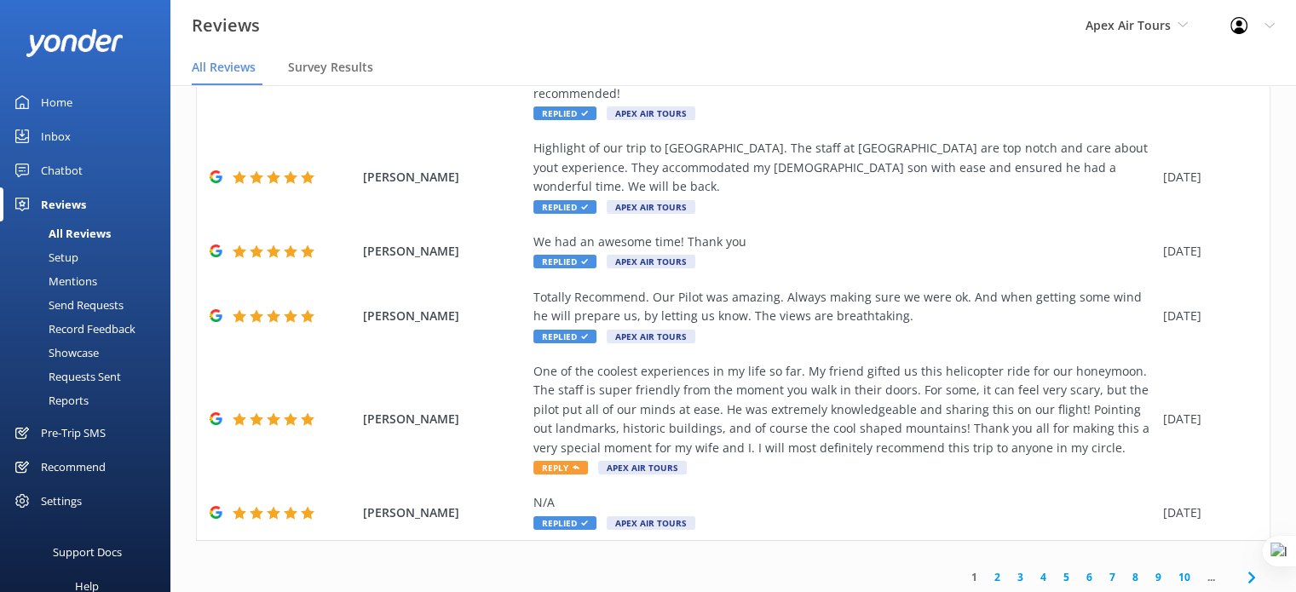
click at [1057, 569] on link "5" at bounding box center [1066, 577] width 23 height 16
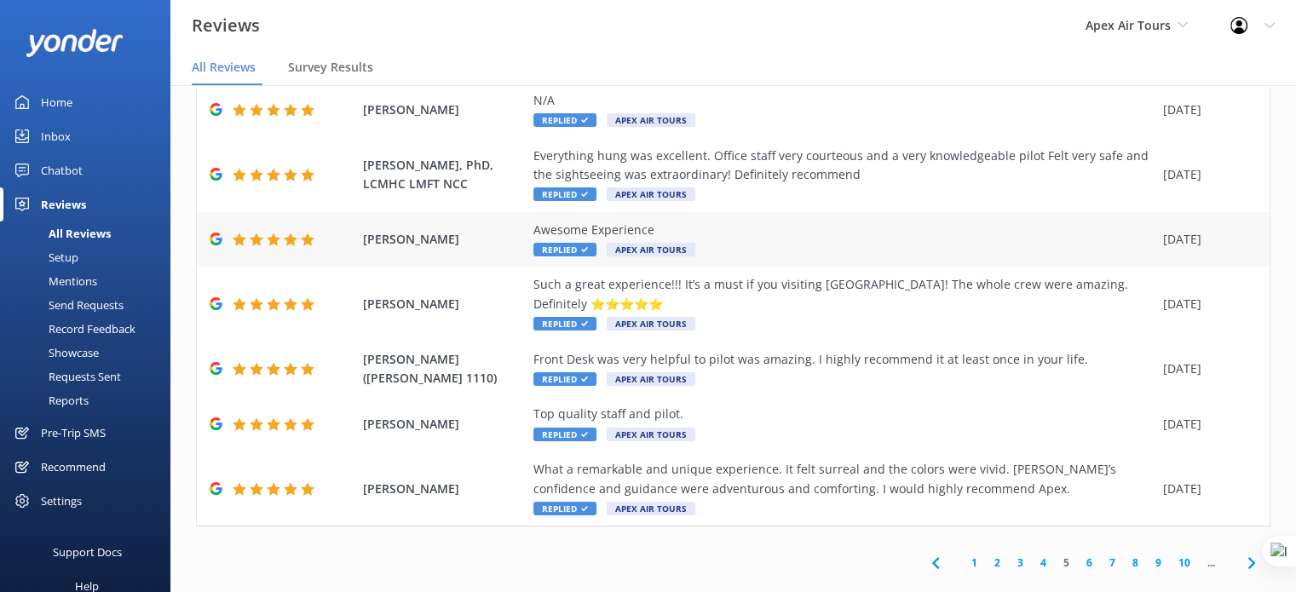
scroll to position [281, 0]
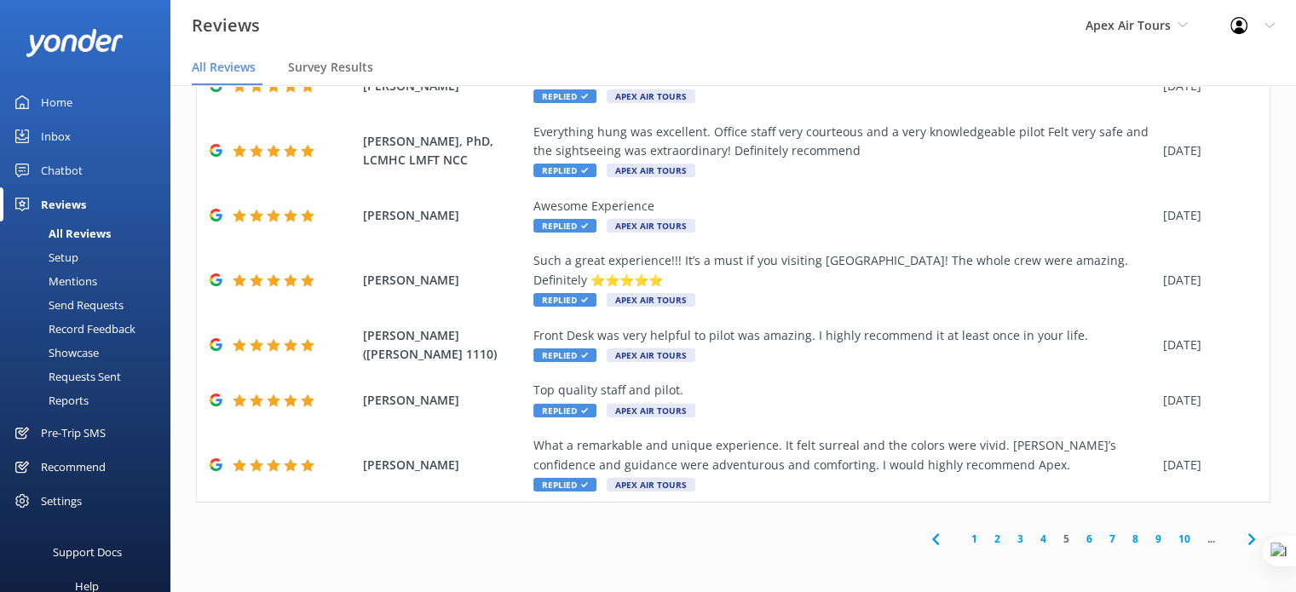
click at [1032, 542] on link "4" at bounding box center [1043, 539] width 23 height 16
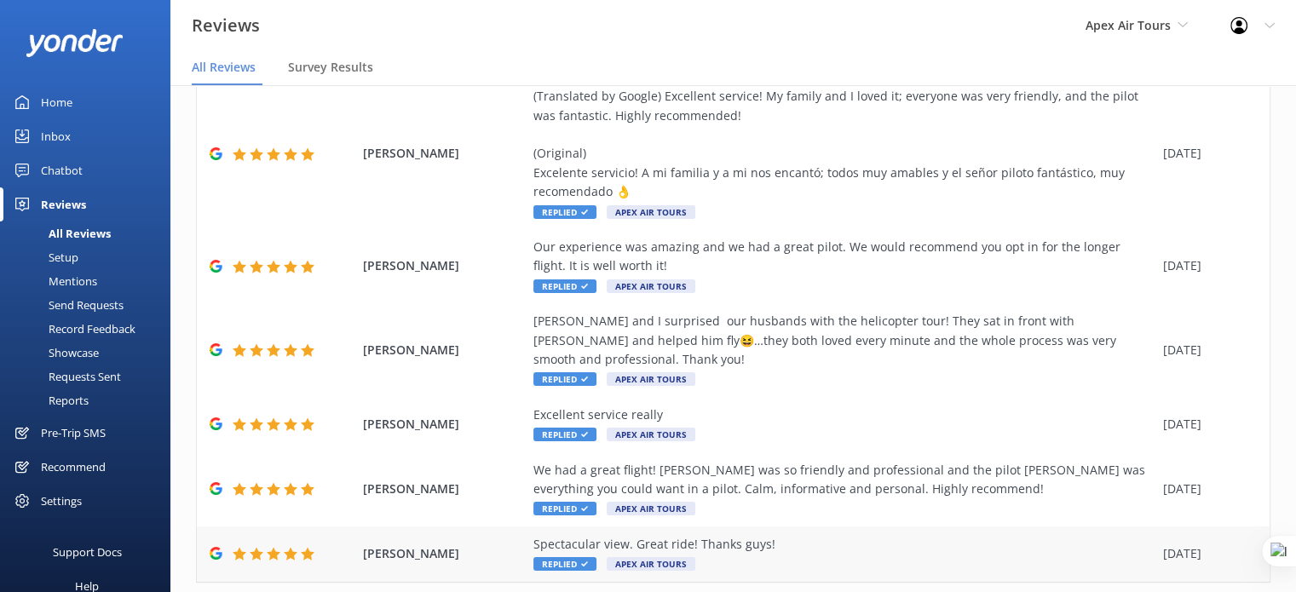
scroll to position [395, 0]
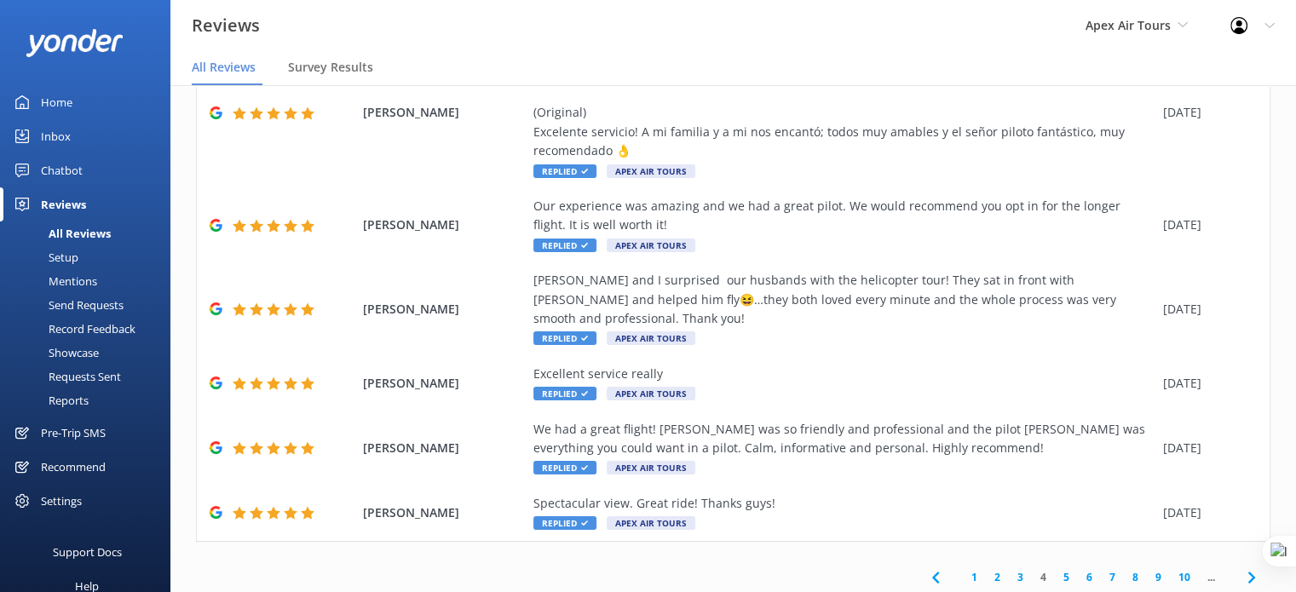
click at [1055, 569] on link "5" at bounding box center [1066, 577] width 23 height 16
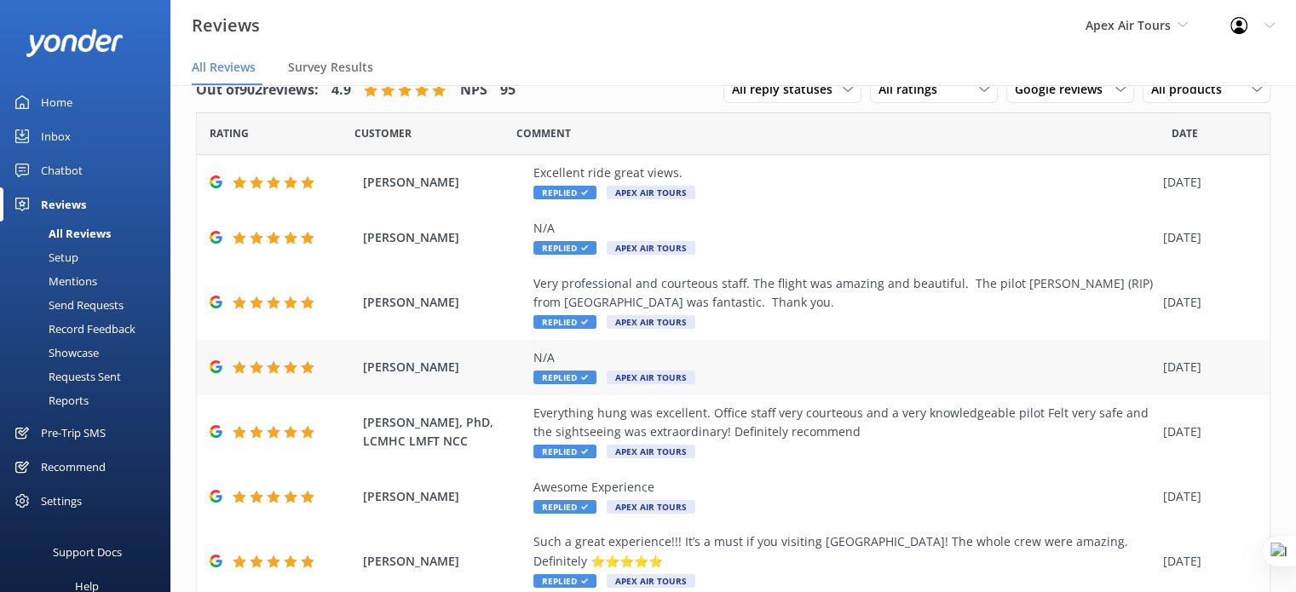
scroll to position [281, 0]
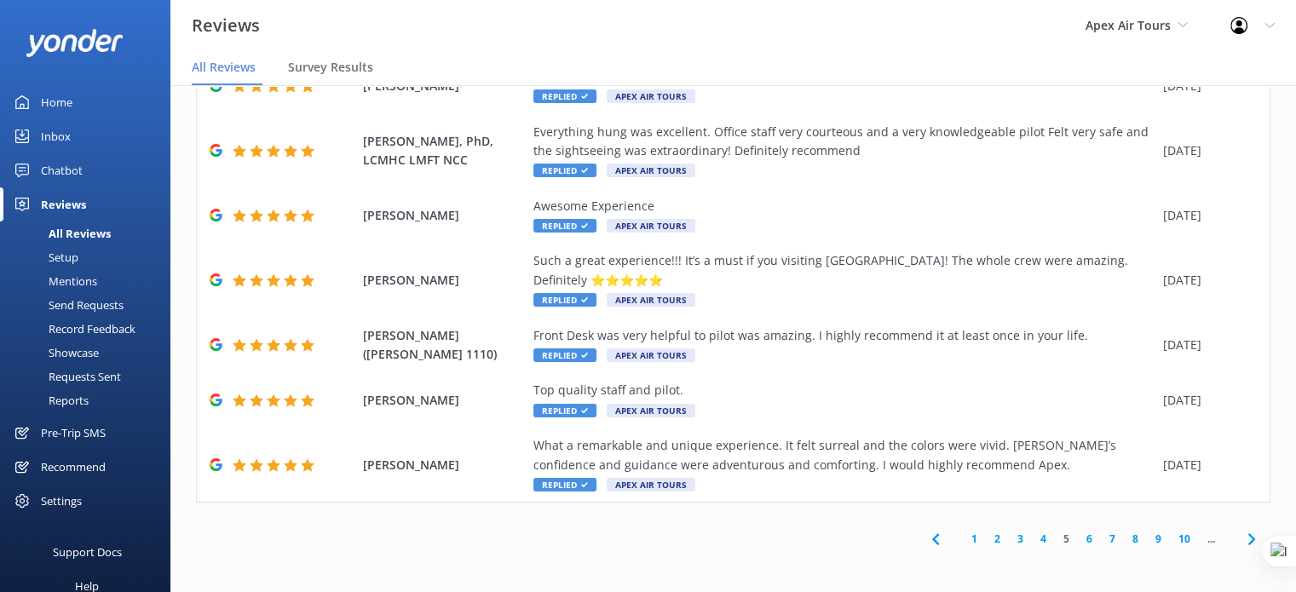
click at [1078, 538] on link "6" at bounding box center [1089, 539] width 23 height 16
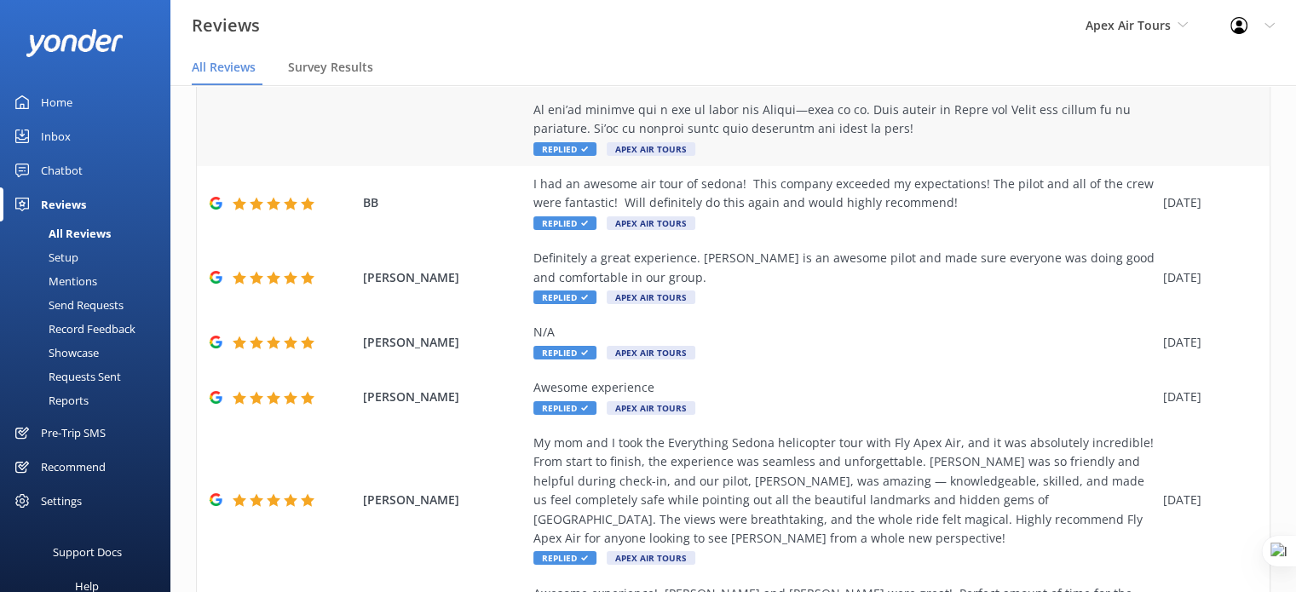
scroll to position [663, 0]
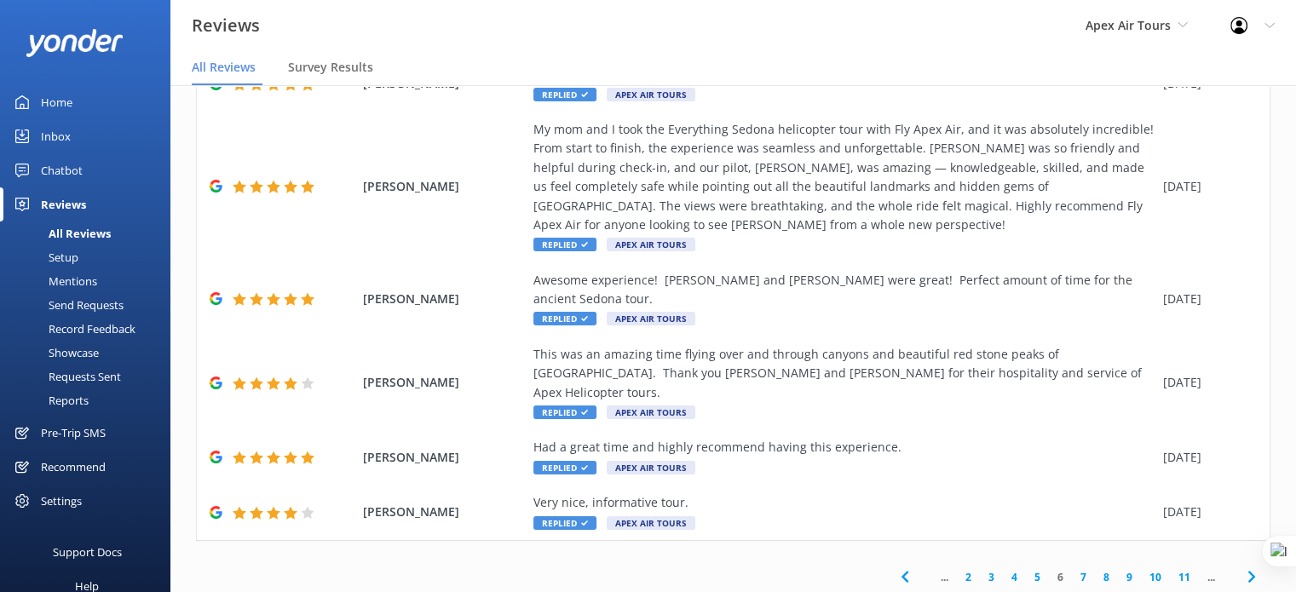
click at [1074, 569] on link "7" at bounding box center [1083, 577] width 23 height 16
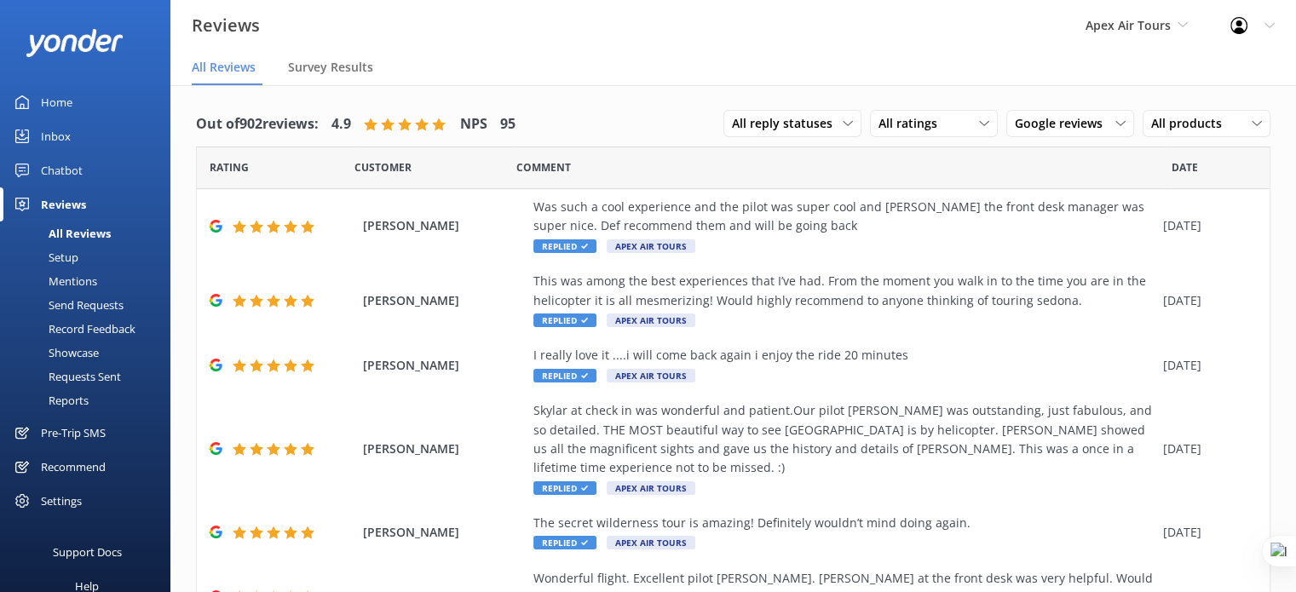
click at [85, 231] on div "All Reviews" at bounding box center [60, 234] width 101 height 24
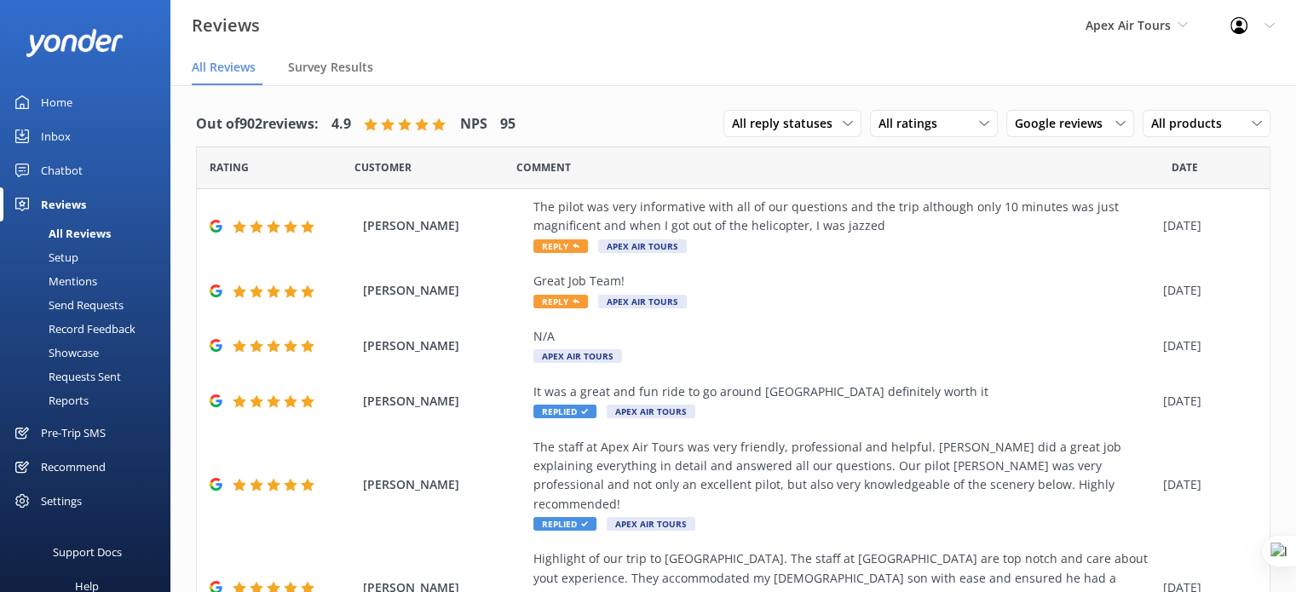
click at [65, 255] on div "Setup" at bounding box center [44, 257] width 68 height 24
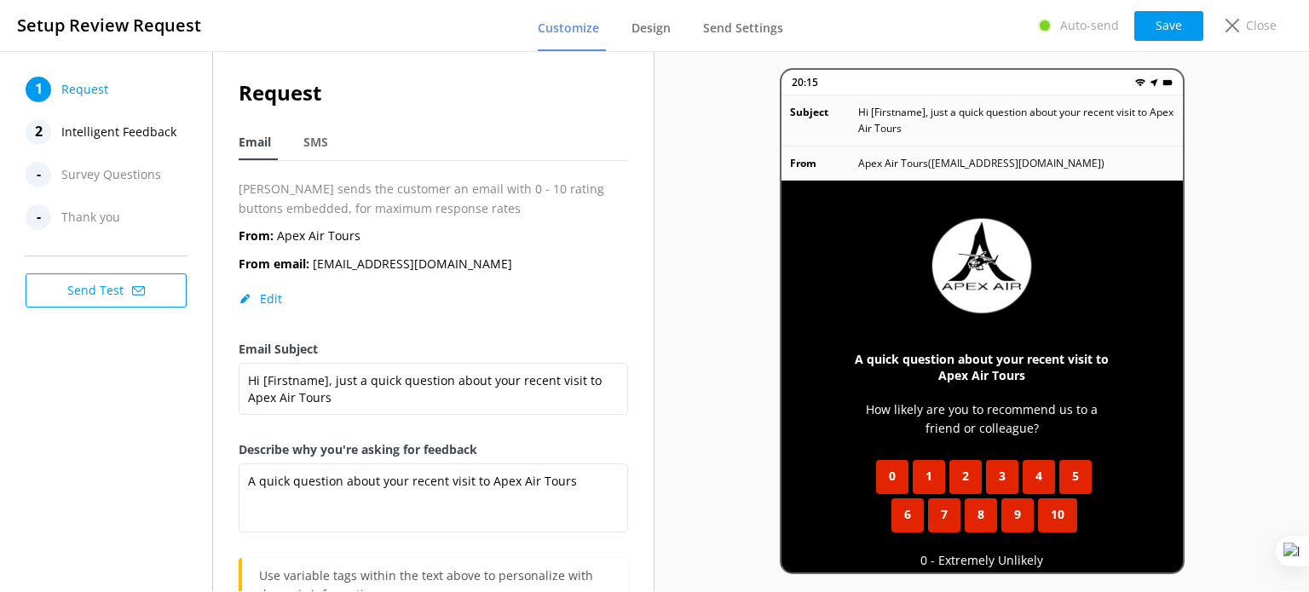
click at [84, 134] on span "Intelligent Feedback" at bounding box center [118, 132] width 115 height 26
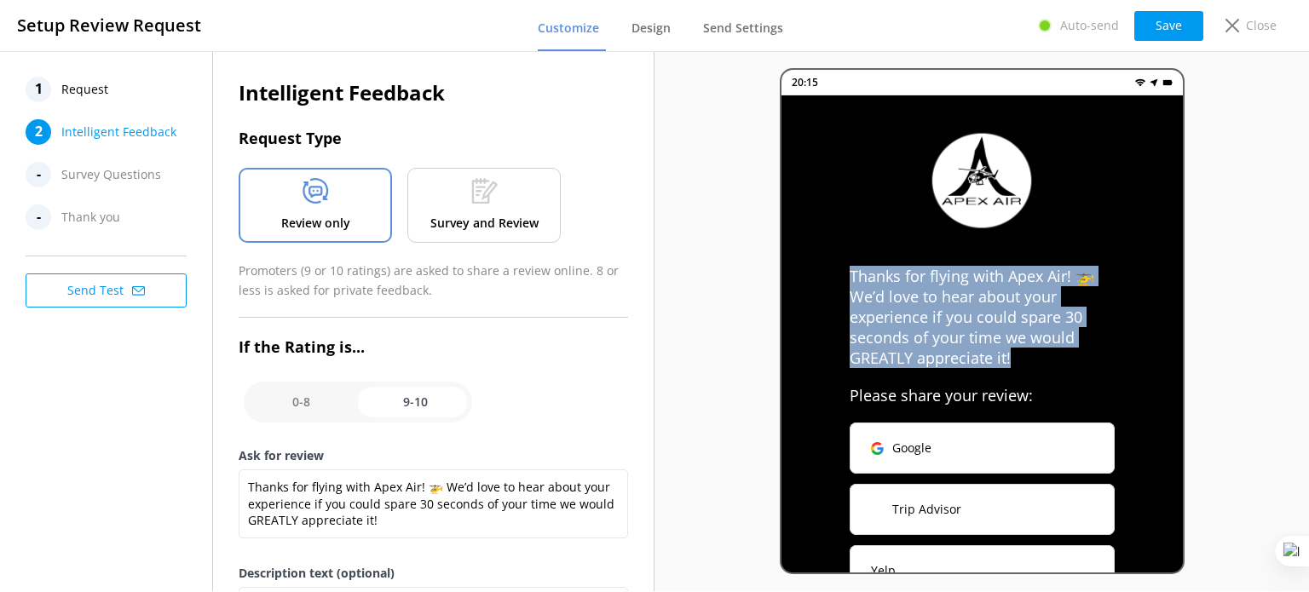
drag, startPoint x: 1020, startPoint y: 364, endPoint x: 832, endPoint y: 269, distance: 210.7
click at [832, 269] on div "Thanks for flying with Apex Air! 🚁 We’d love to hear about your experience if y…" at bounding box center [981, 346] width 401 height 503
copy p "Thanks for flying with Apex Air! 🚁 We’d love to hear about your experience if y…"
click at [832, 269] on div "Thanks for flying with Apex Air! 🚁 We’d love to hear about your experience if y…" at bounding box center [981, 346] width 401 height 503
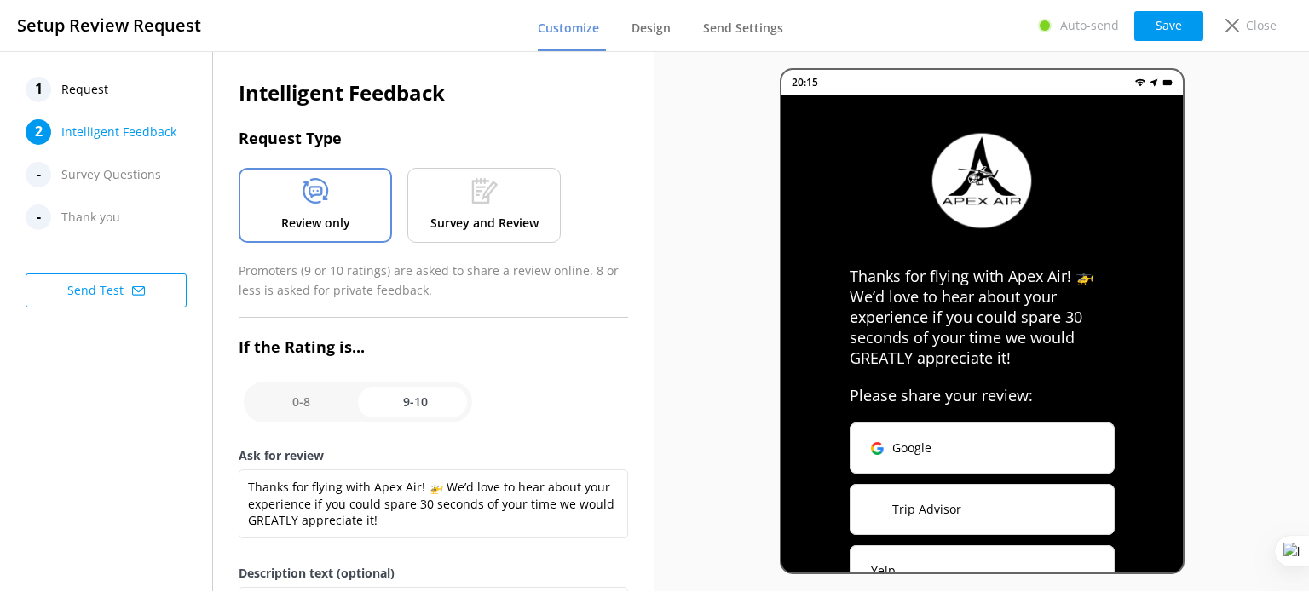
click at [928, 313] on p "Thanks for flying with Apex Air! 🚁 We’d love to hear about your experience if y…" at bounding box center [982, 317] width 265 height 102
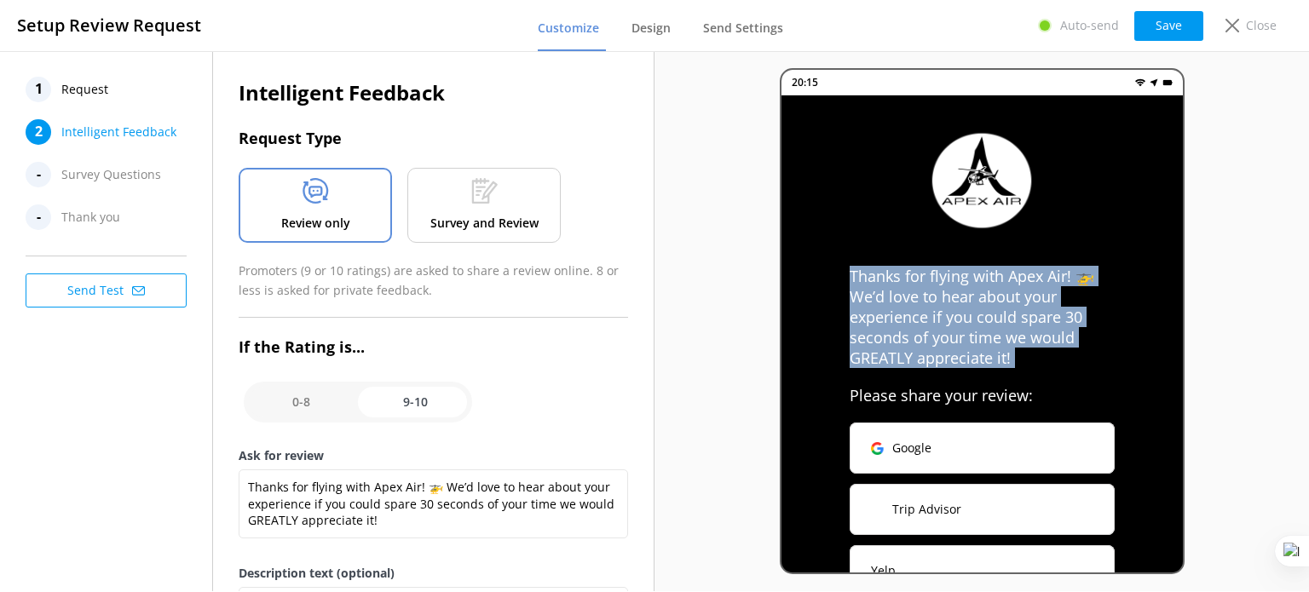
click at [928, 313] on p "Thanks for flying with Apex Air! 🚁 We’d love to hear about your experience if y…" at bounding box center [982, 317] width 265 height 102
copy div "Thanks for flying with Apex Air! 🚁 We’d love to hear about your experience if y…"
